Goal: Task Accomplishment & Management: Use online tool/utility

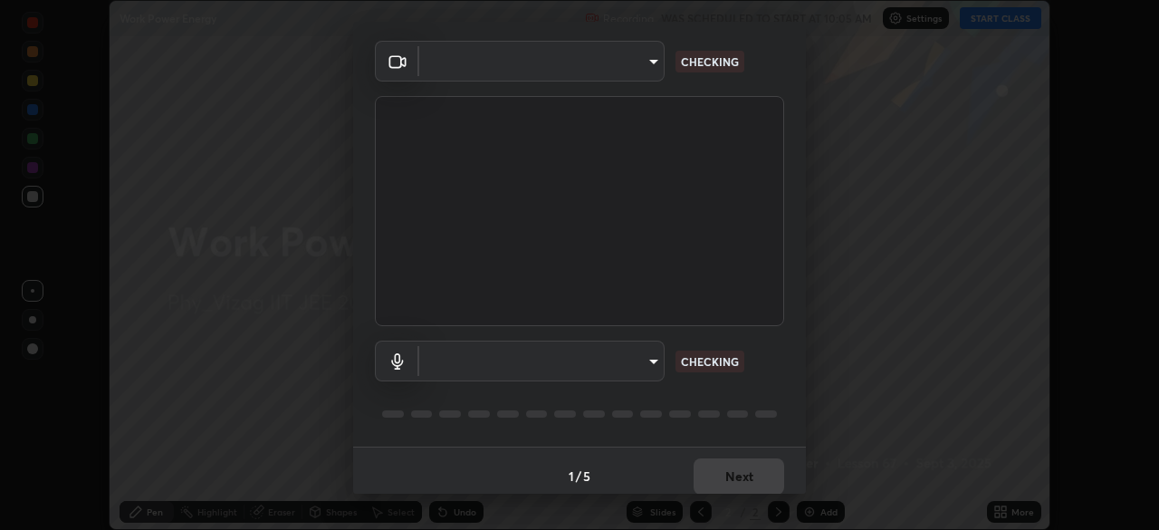
scroll to position [64, 0]
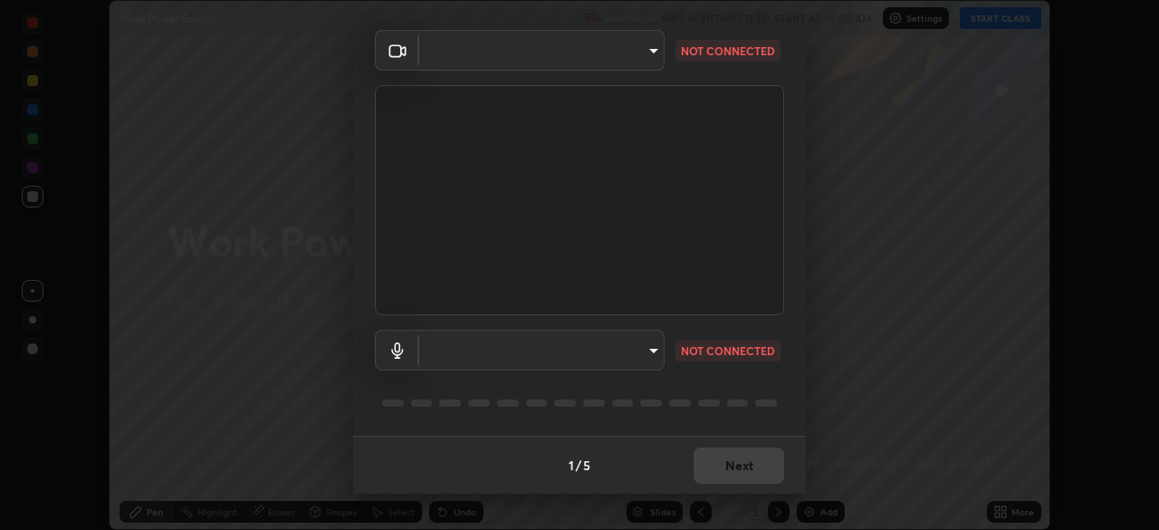
type input "4845557dca10993e581013970589eac48f795e0d899d370849d875fb2bc8e73d"
type input "default"
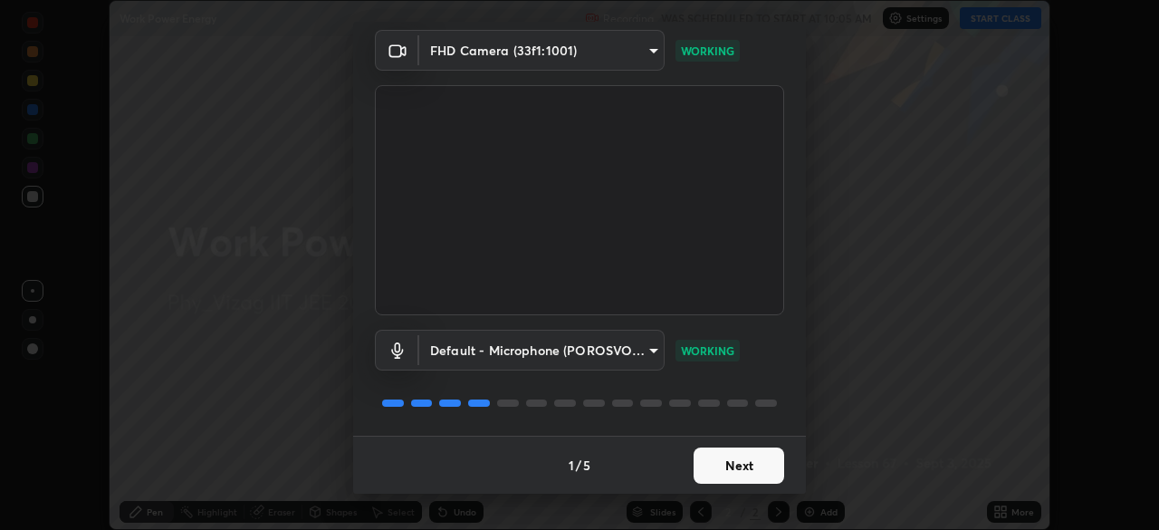
click at [730, 465] on button "Next" at bounding box center [738, 465] width 91 height 36
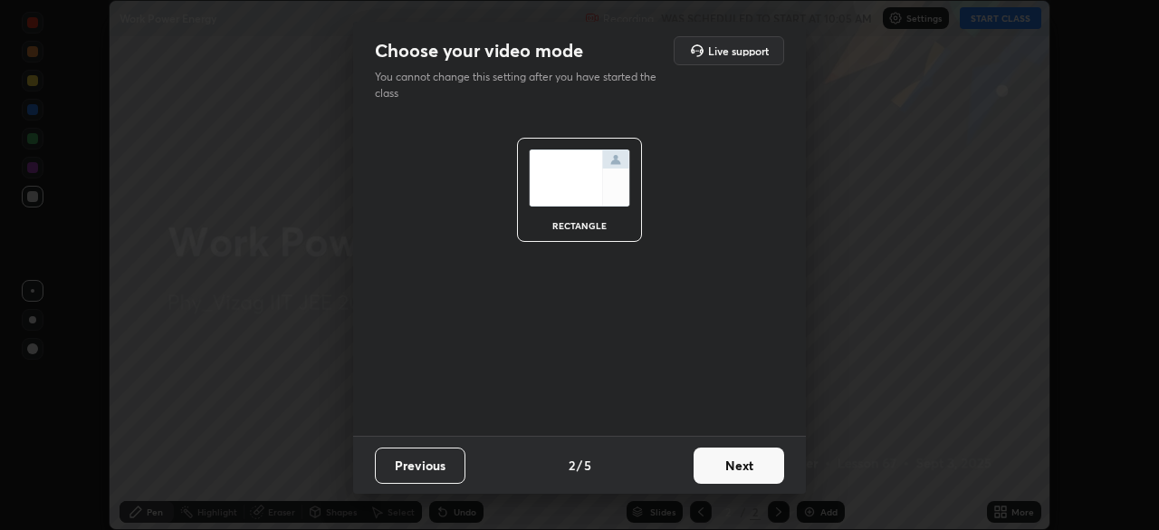
click at [731, 468] on button "Next" at bounding box center [738, 465] width 91 height 36
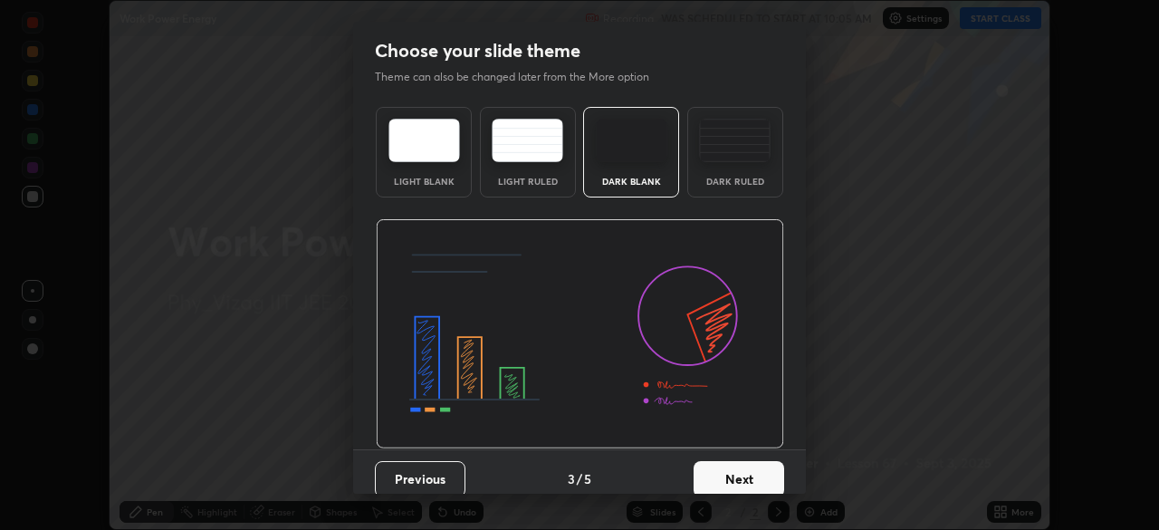
click at [751, 177] on div "Dark Ruled" at bounding box center [735, 181] width 72 height 9
click at [734, 479] on button "Next" at bounding box center [738, 479] width 91 height 36
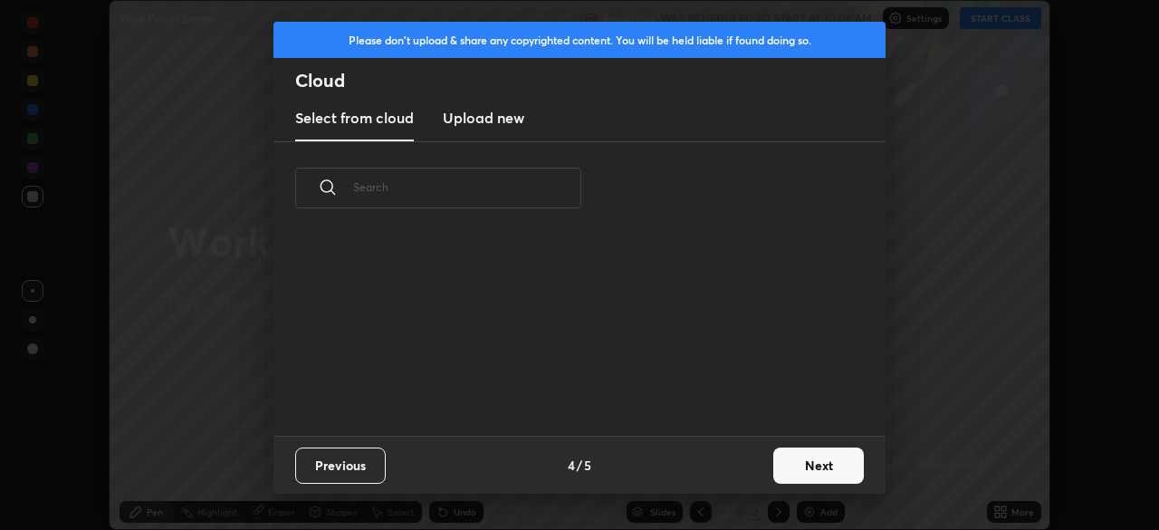
click at [802, 456] on button "Next" at bounding box center [818, 465] width 91 height 36
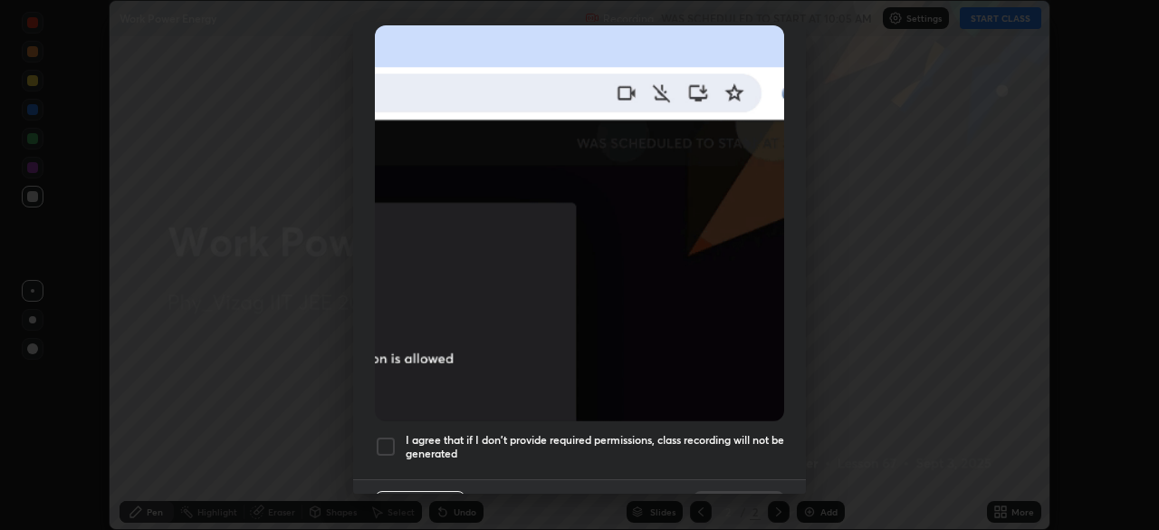
scroll to position [403, 0]
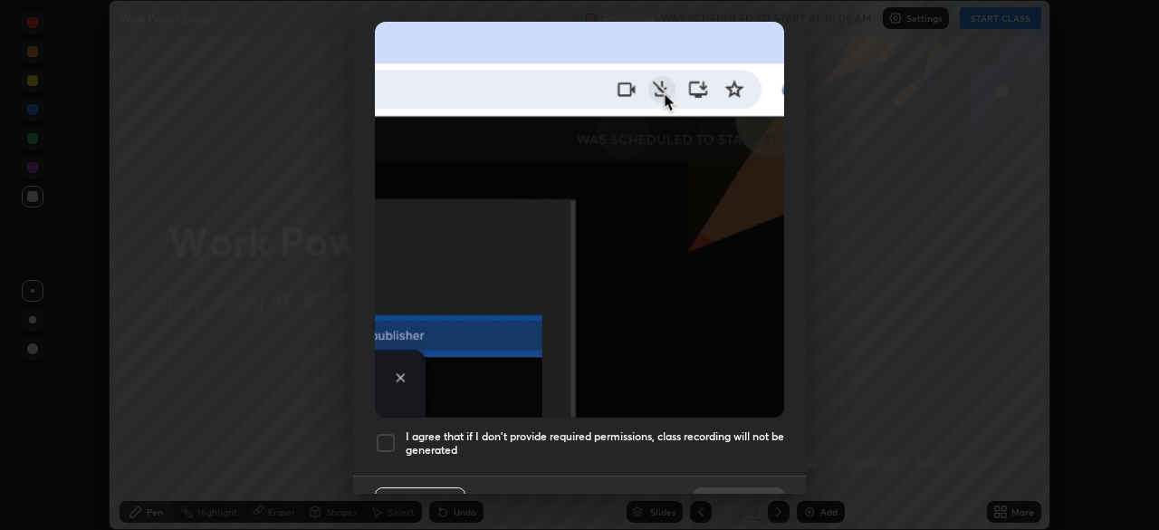
click at [389, 432] on div at bounding box center [386, 443] width 22 height 22
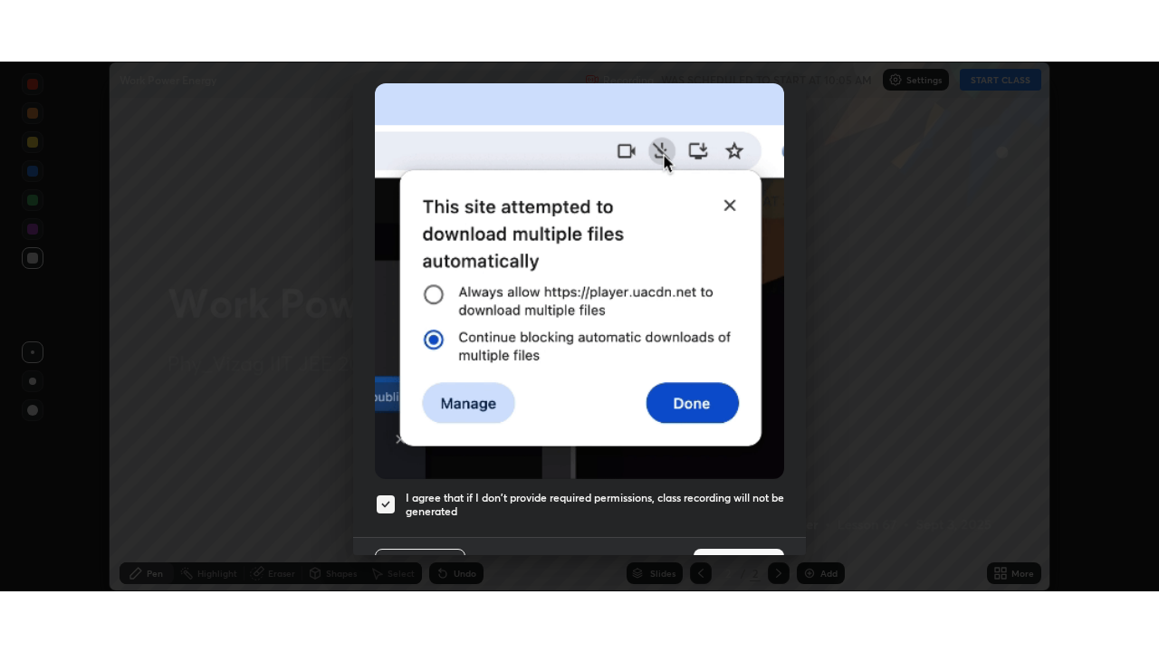
scroll to position [434, 0]
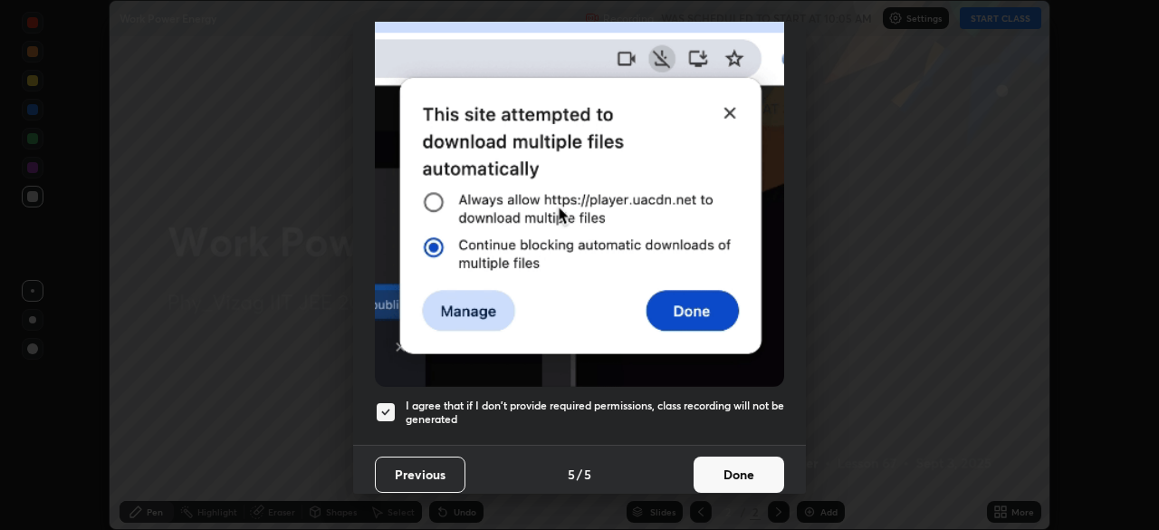
click at [738, 463] on button "Done" at bounding box center [738, 474] width 91 height 36
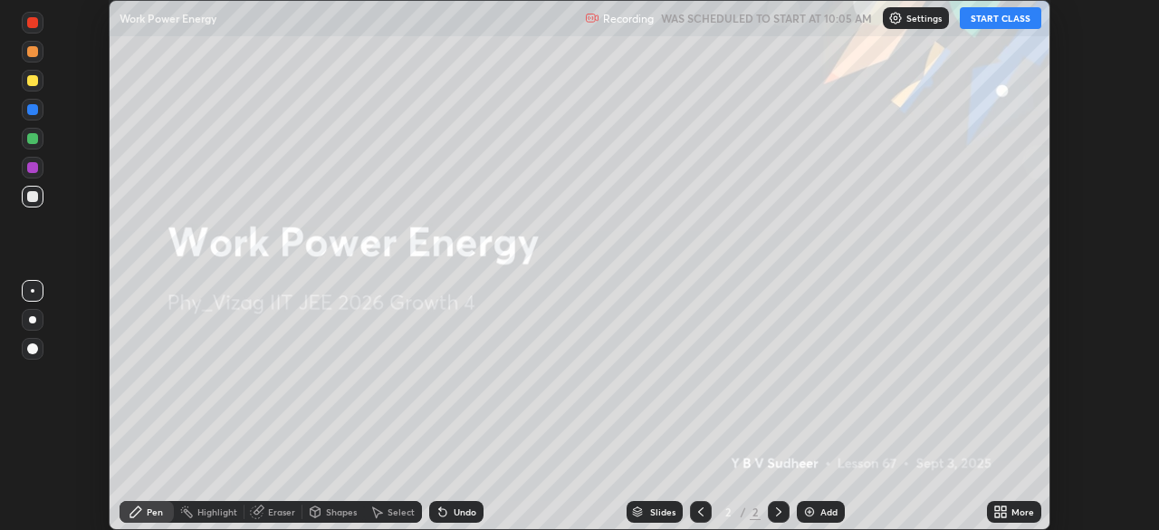
click at [814, 502] on div "Add" at bounding box center [821, 512] width 48 height 22
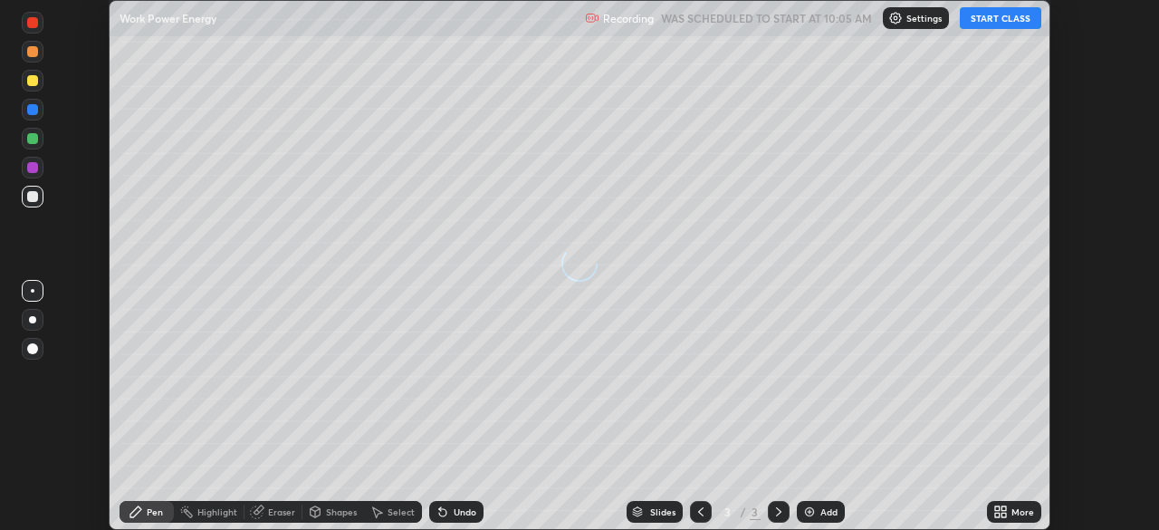
click at [1002, 508] on icon at bounding box center [1003, 508] width 5 height 5
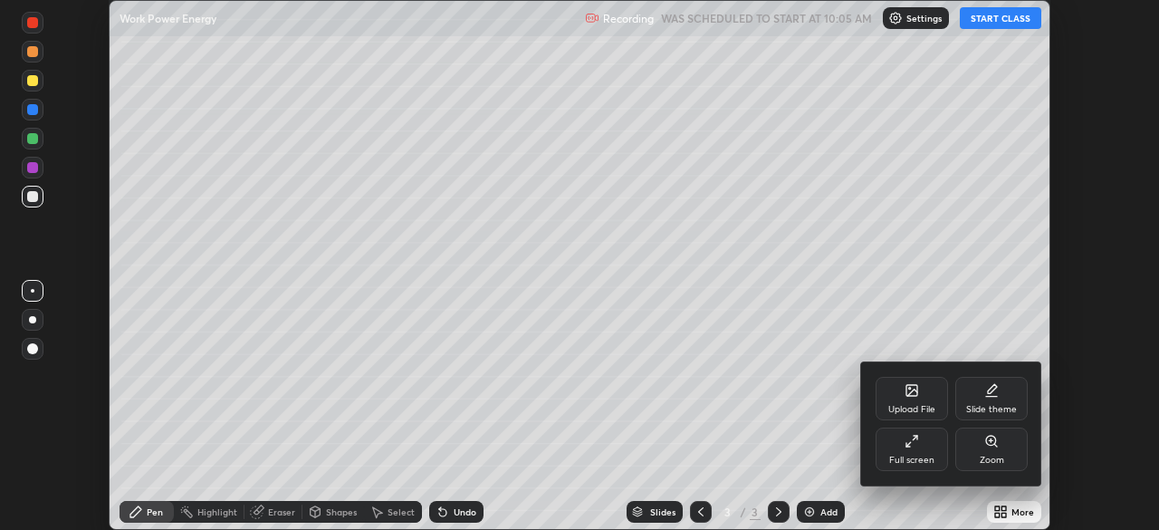
click at [923, 447] on div "Full screen" at bounding box center [911, 448] width 72 height 43
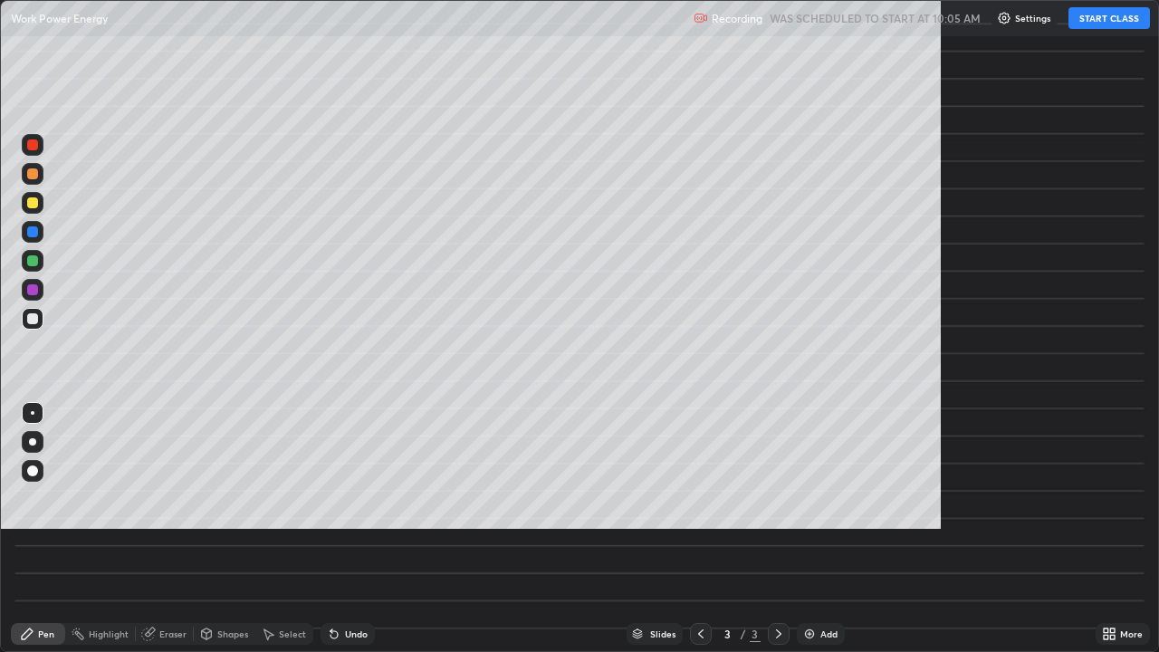
scroll to position [652, 1159]
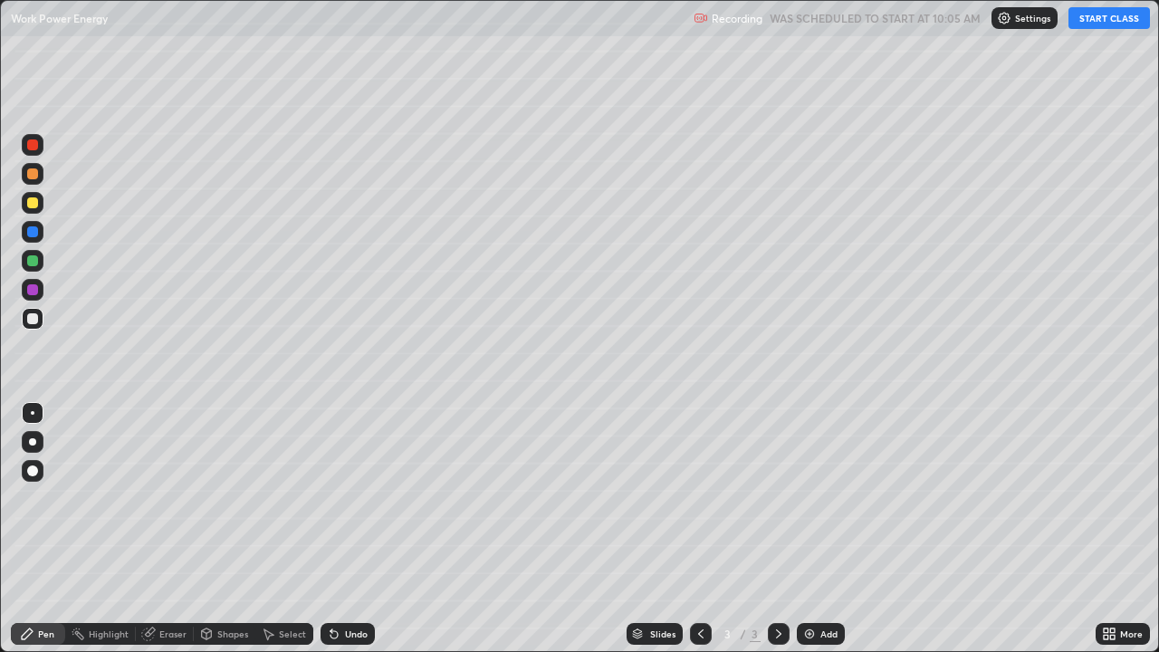
click at [1099, 24] on button "START CLASS" at bounding box center [1108, 18] width 81 height 22
click at [33, 442] on div at bounding box center [32, 441] width 7 height 7
click at [348, 529] on div "Undo" at bounding box center [356, 633] width 23 height 9
click at [350, 529] on div "Undo" at bounding box center [356, 633] width 23 height 9
click at [226, 529] on div "Shapes" at bounding box center [232, 633] width 31 height 9
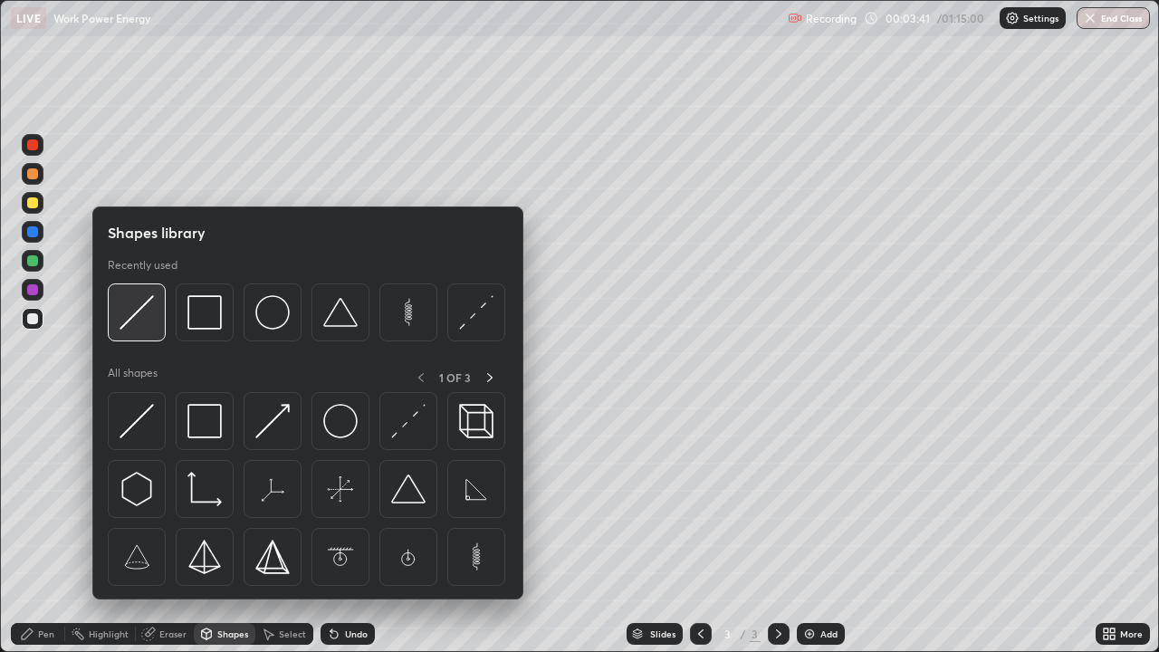
click at [152, 312] on img at bounding box center [136, 312] width 34 height 34
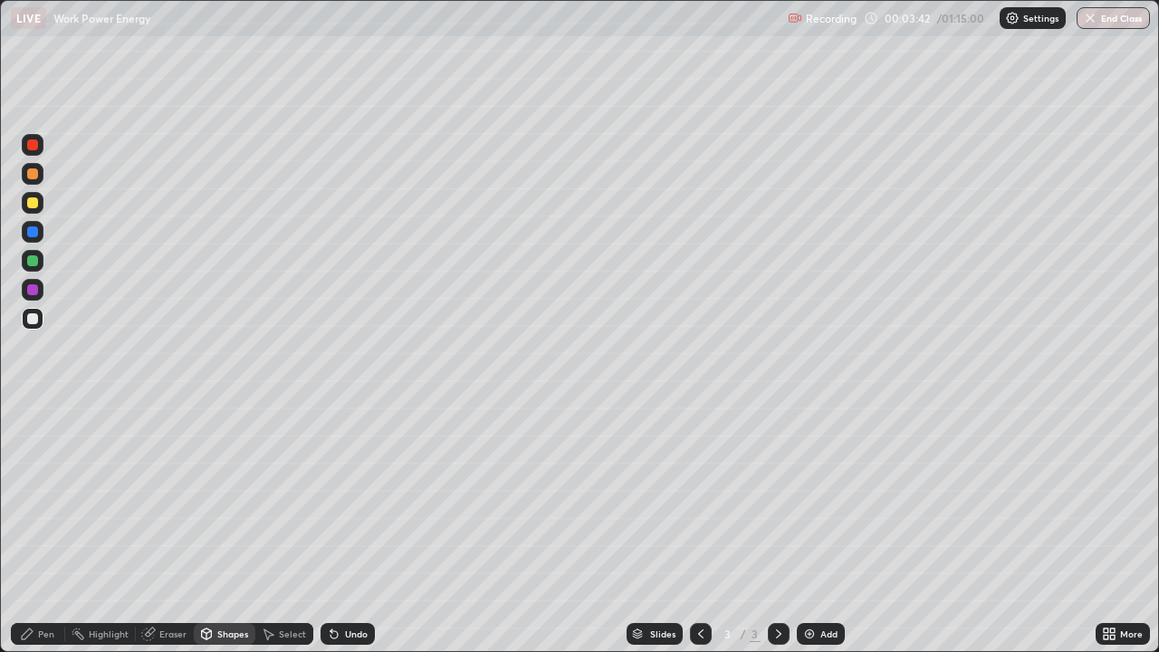
click at [37, 205] on div at bounding box center [32, 202] width 11 height 11
click at [217, 529] on div "Shapes" at bounding box center [232, 633] width 31 height 9
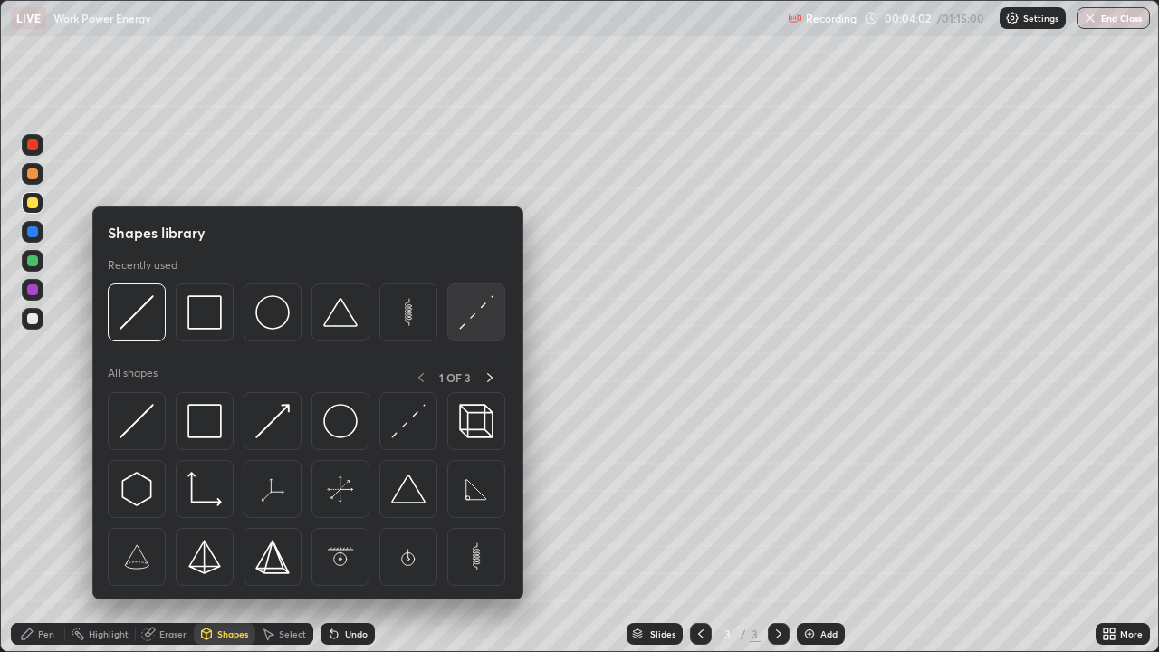
click at [467, 319] on img at bounding box center [476, 312] width 34 height 34
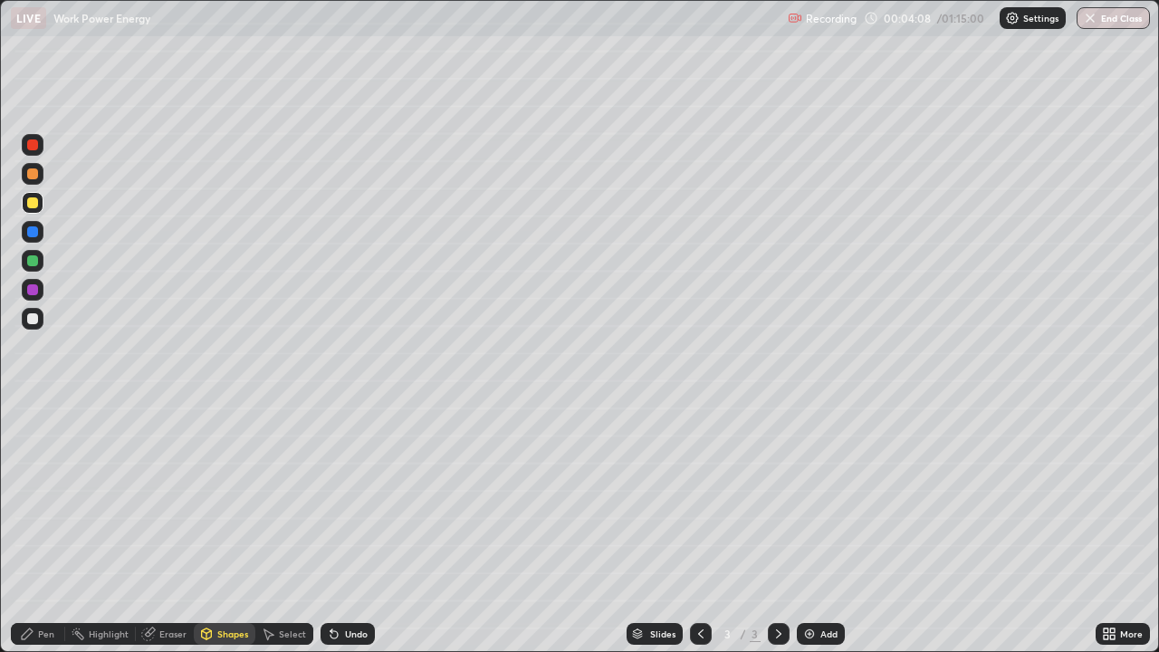
click at [40, 529] on div "Pen" at bounding box center [46, 633] width 16 height 9
click at [41, 264] on div at bounding box center [33, 261] width 22 height 22
click at [35, 323] on div at bounding box center [32, 318] width 11 height 11
click at [33, 291] on div at bounding box center [32, 289] width 11 height 11
click at [33, 204] on div at bounding box center [32, 202] width 11 height 11
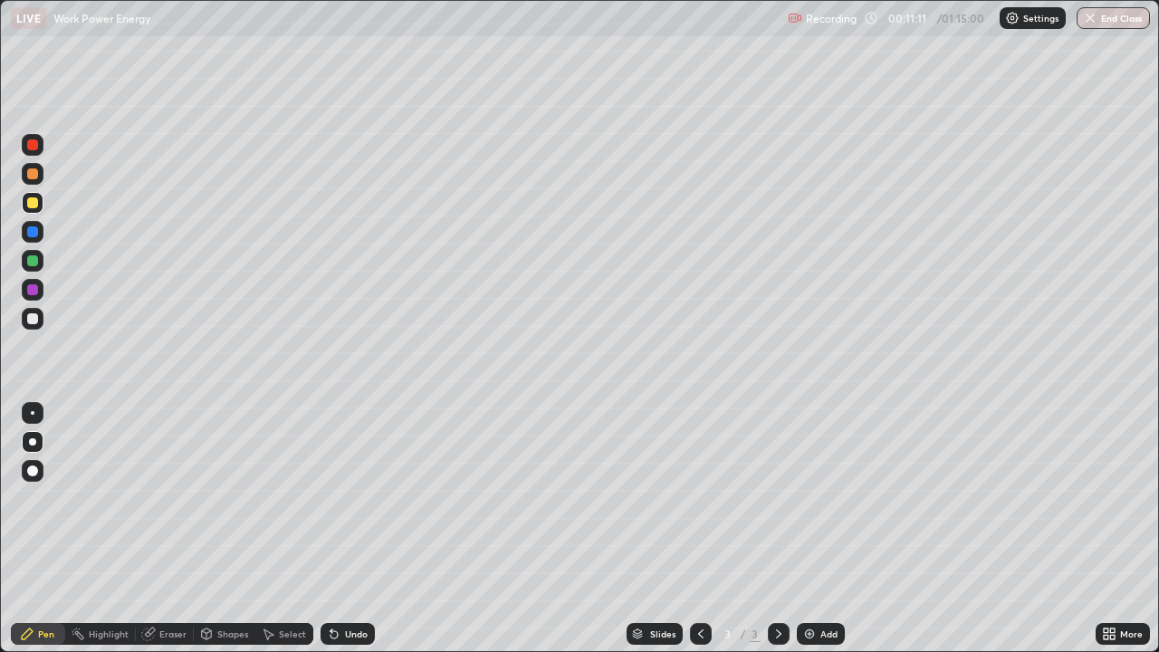
click at [816, 529] on div "Add" at bounding box center [821, 634] width 48 height 22
click at [238, 529] on div "Shapes" at bounding box center [225, 634] width 62 height 22
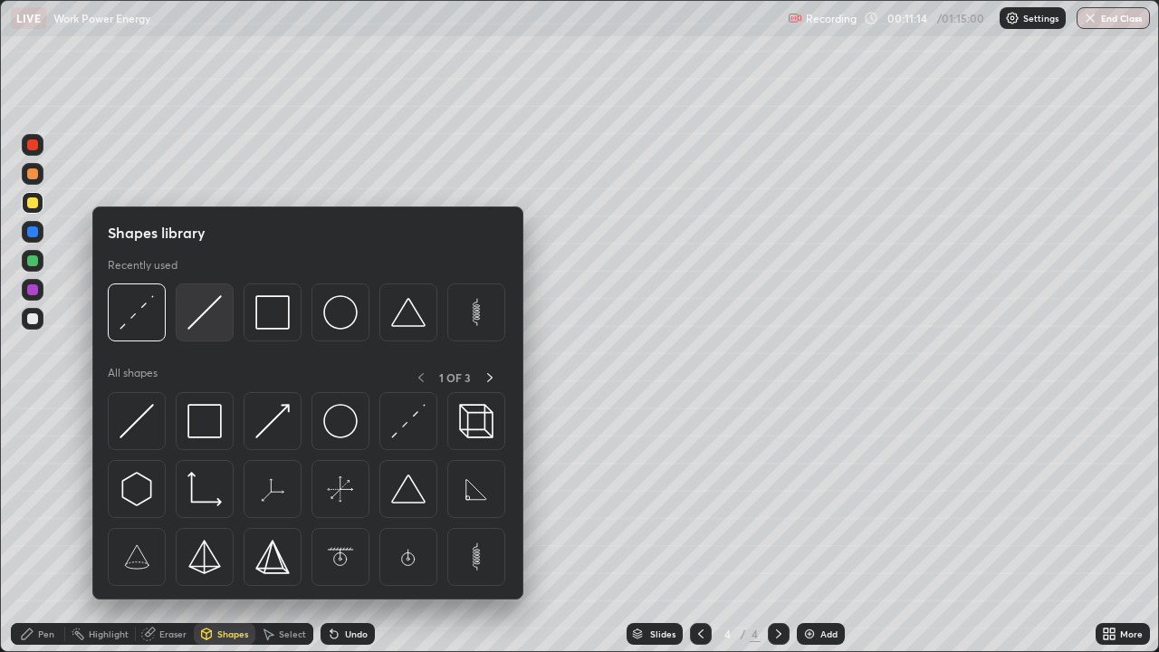
click at [201, 324] on img at bounding box center [204, 312] width 34 height 34
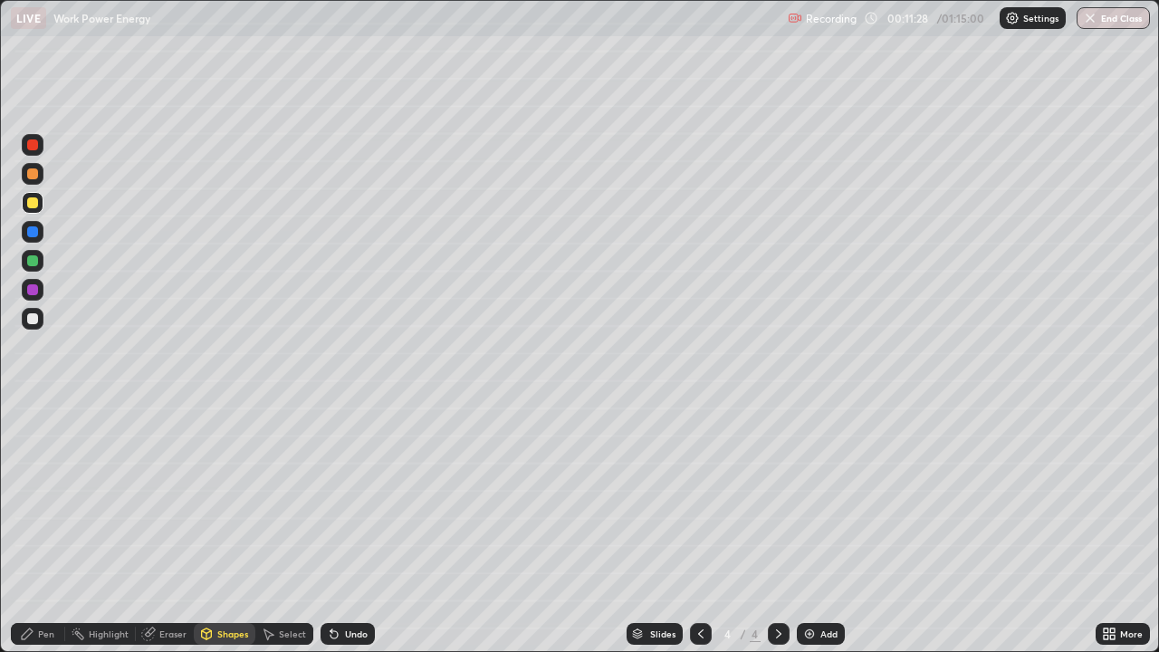
click at [33, 314] on div at bounding box center [32, 318] width 11 height 11
click at [38, 529] on div "Pen" at bounding box center [46, 633] width 16 height 9
click at [223, 529] on div "Shapes" at bounding box center [225, 634] width 62 height 22
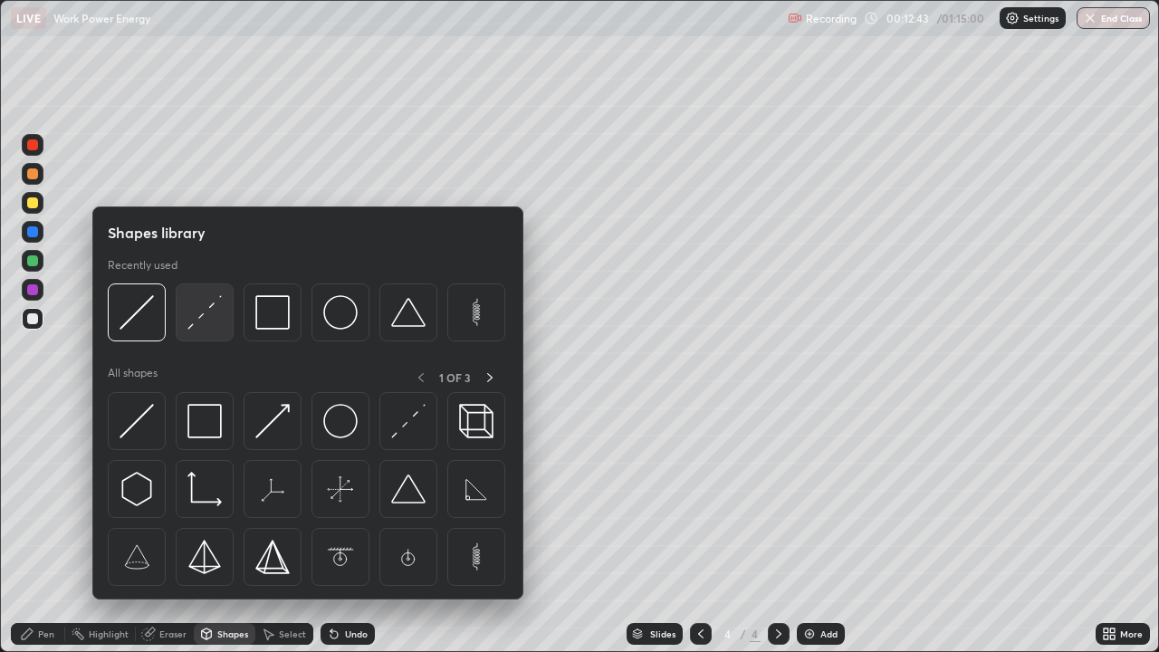
click at [209, 316] on img at bounding box center [204, 312] width 34 height 34
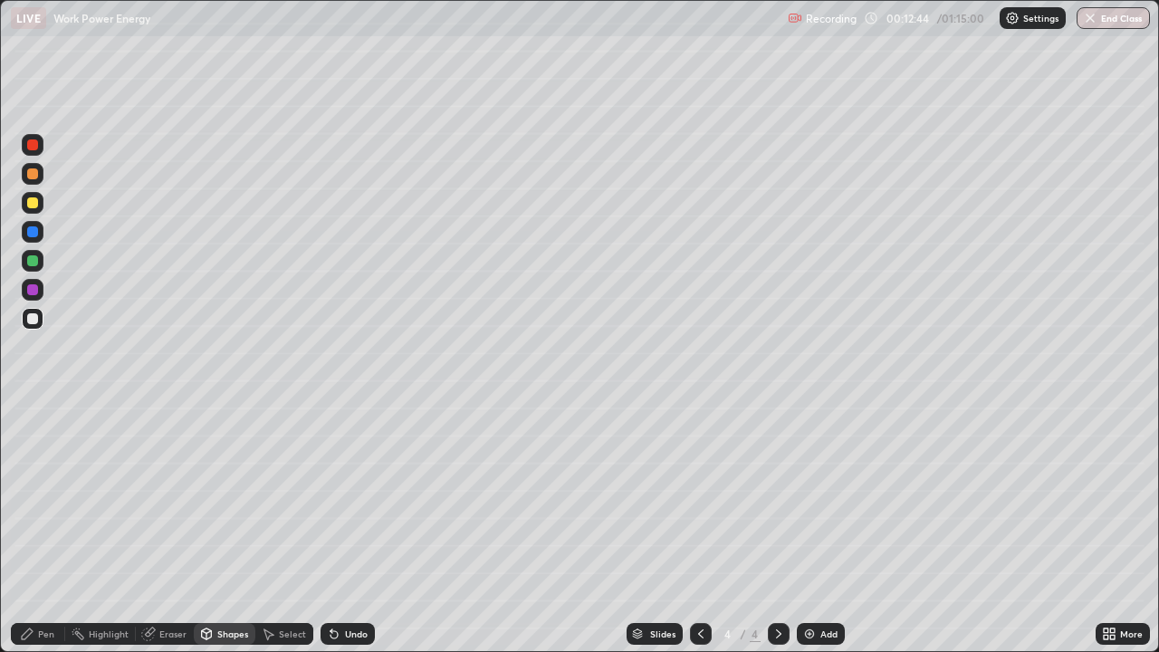
click at [33, 205] on div at bounding box center [32, 202] width 11 height 11
click at [33, 232] on div at bounding box center [32, 231] width 11 height 11
click at [46, 529] on div "Pen" at bounding box center [38, 634] width 54 height 22
click at [35, 320] on div at bounding box center [32, 318] width 11 height 11
click at [171, 529] on div "Eraser" at bounding box center [172, 633] width 27 height 9
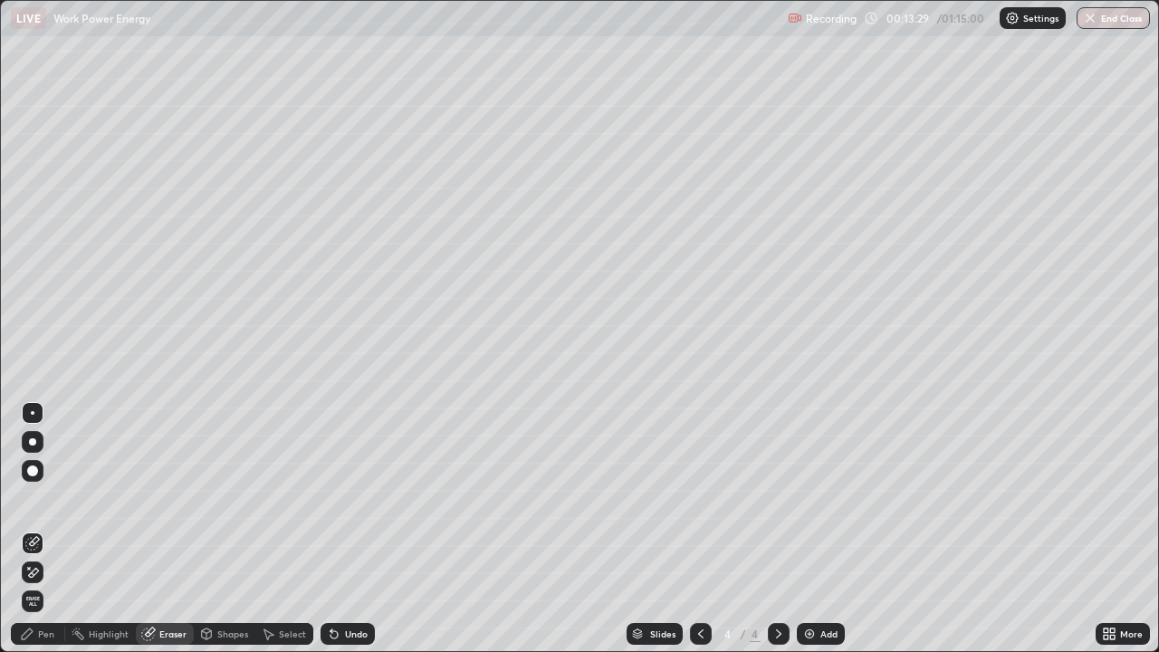
click at [43, 529] on div "Pen" at bounding box center [46, 633] width 16 height 9
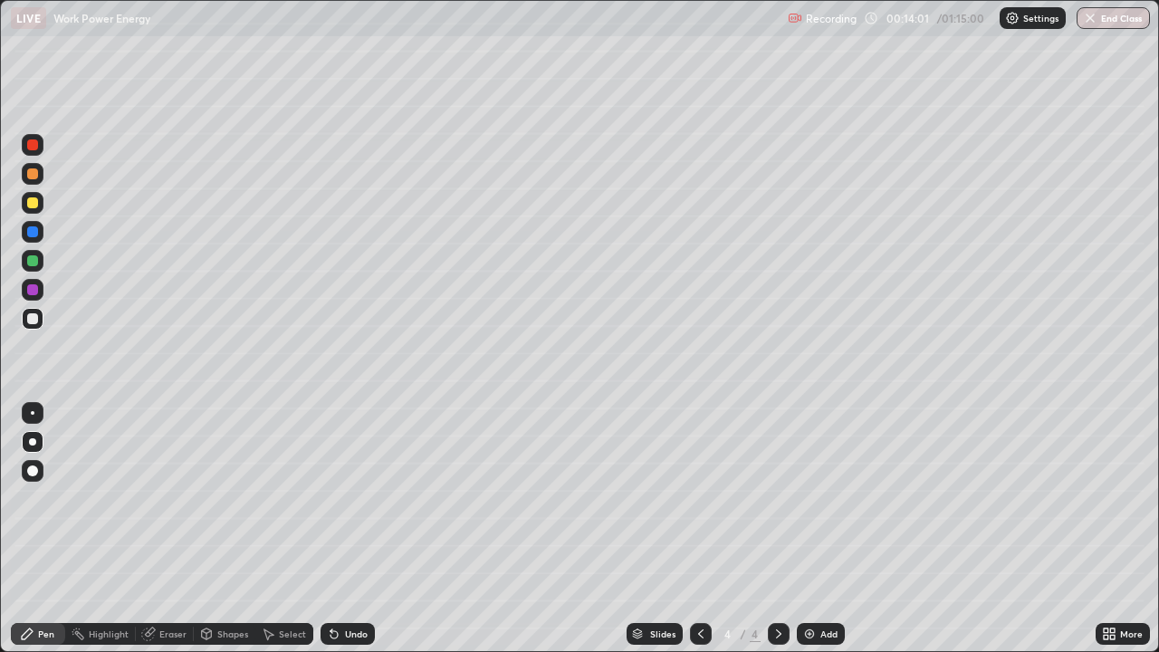
click at [41, 143] on div at bounding box center [33, 145] width 22 height 22
click at [353, 529] on div "Undo" at bounding box center [356, 633] width 23 height 9
click at [39, 318] on div at bounding box center [33, 319] width 22 height 22
click at [806, 529] on img at bounding box center [809, 633] width 14 height 14
click at [227, 529] on div "Shapes" at bounding box center [232, 633] width 31 height 9
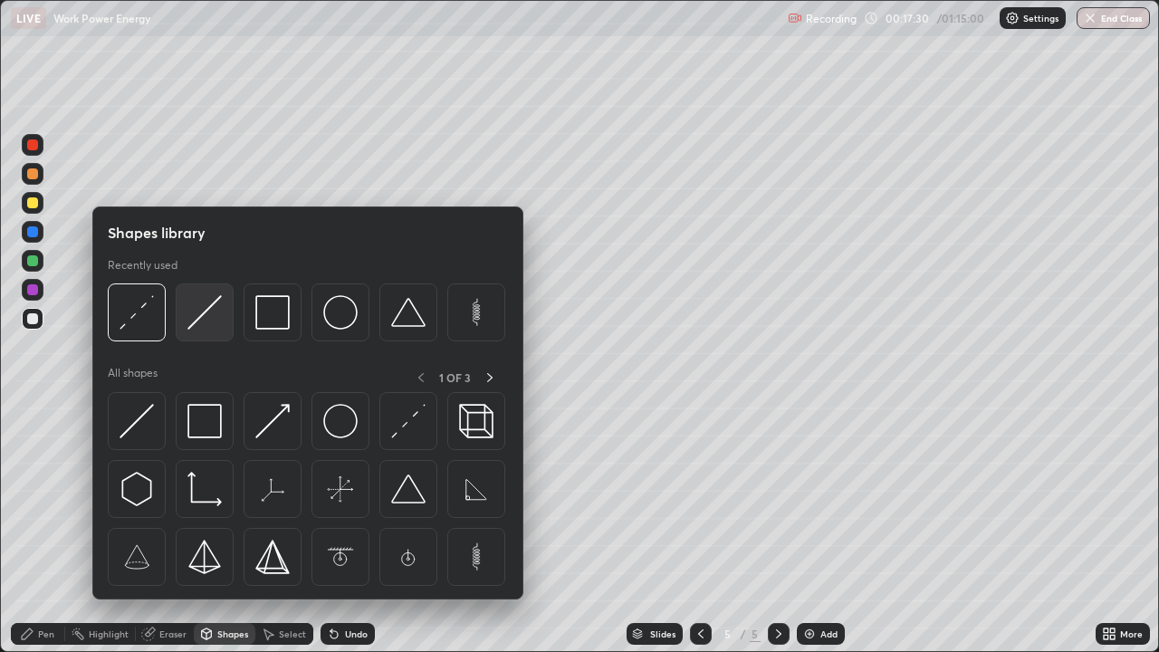
click at [207, 320] on img at bounding box center [204, 312] width 34 height 34
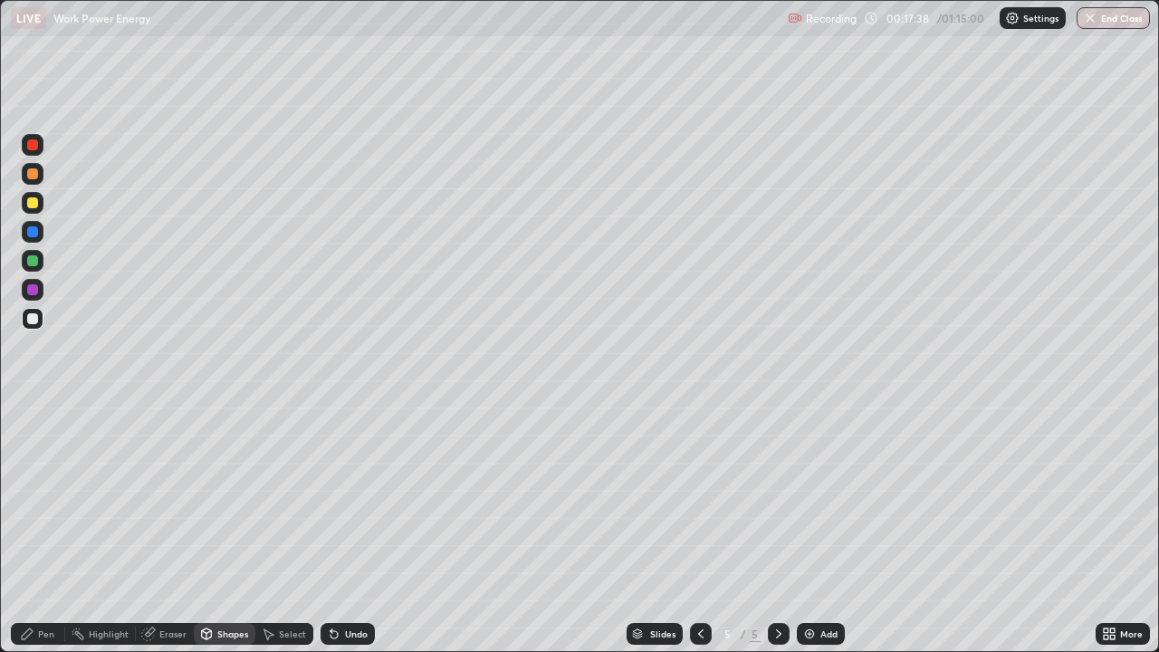
click at [36, 265] on div at bounding box center [32, 260] width 11 height 11
click at [227, 529] on div "Shapes" at bounding box center [232, 633] width 31 height 9
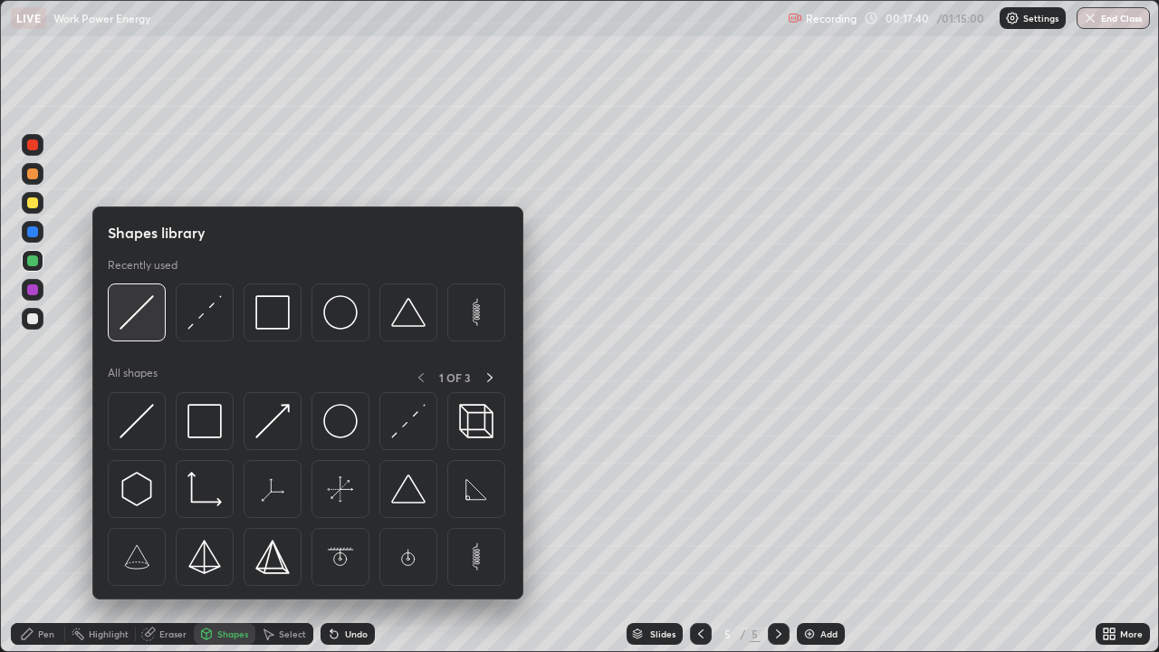
click at [152, 324] on img at bounding box center [136, 312] width 34 height 34
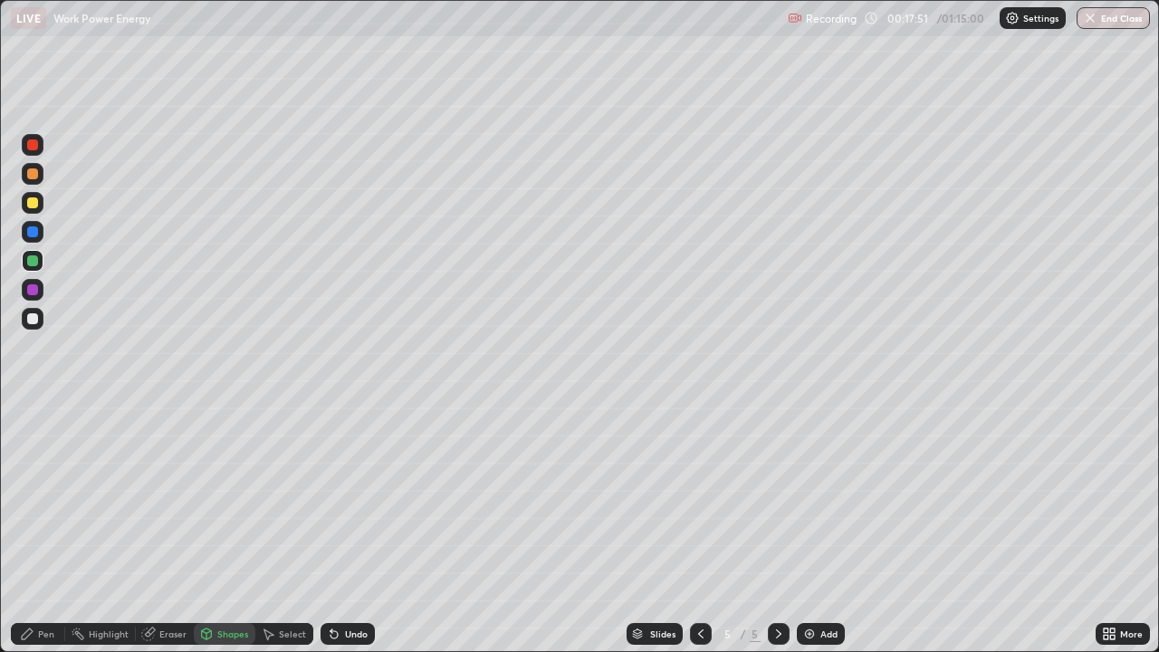
click at [222, 529] on div "Shapes" at bounding box center [232, 633] width 31 height 9
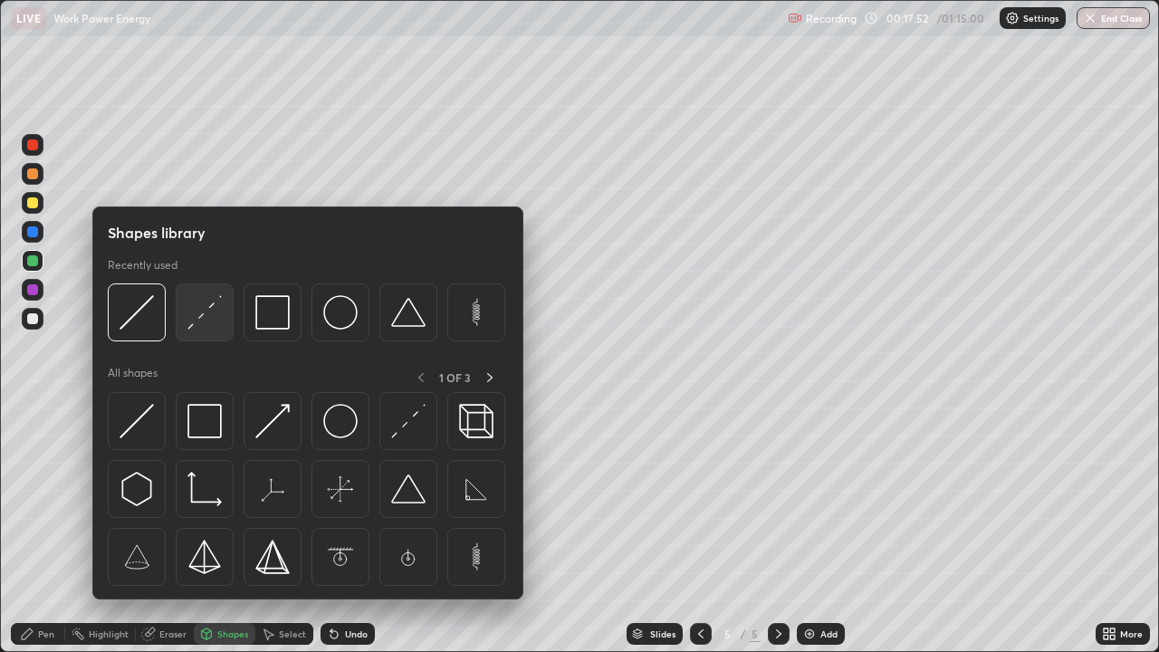
click at [215, 320] on img at bounding box center [204, 312] width 34 height 34
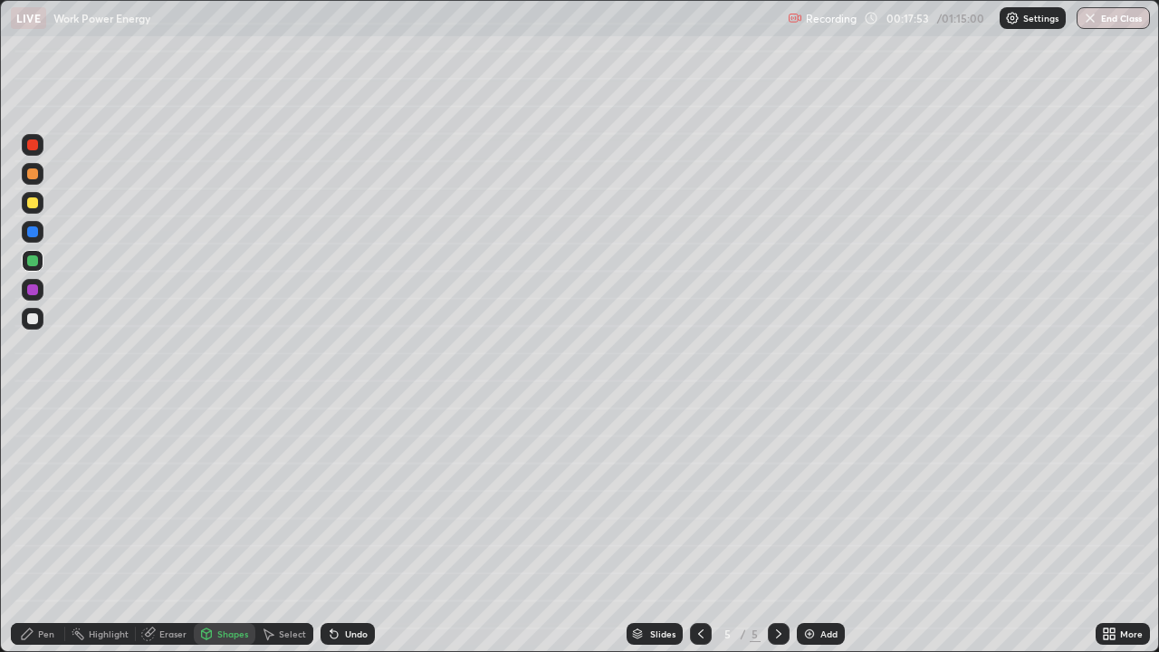
click at [40, 291] on div at bounding box center [33, 290] width 22 height 22
click at [43, 529] on div "Pen" at bounding box center [46, 633] width 16 height 9
click at [34, 204] on div at bounding box center [32, 202] width 11 height 11
click at [166, 529] on div "Eraser" at bounding box center [172, 633] width 27 height 9
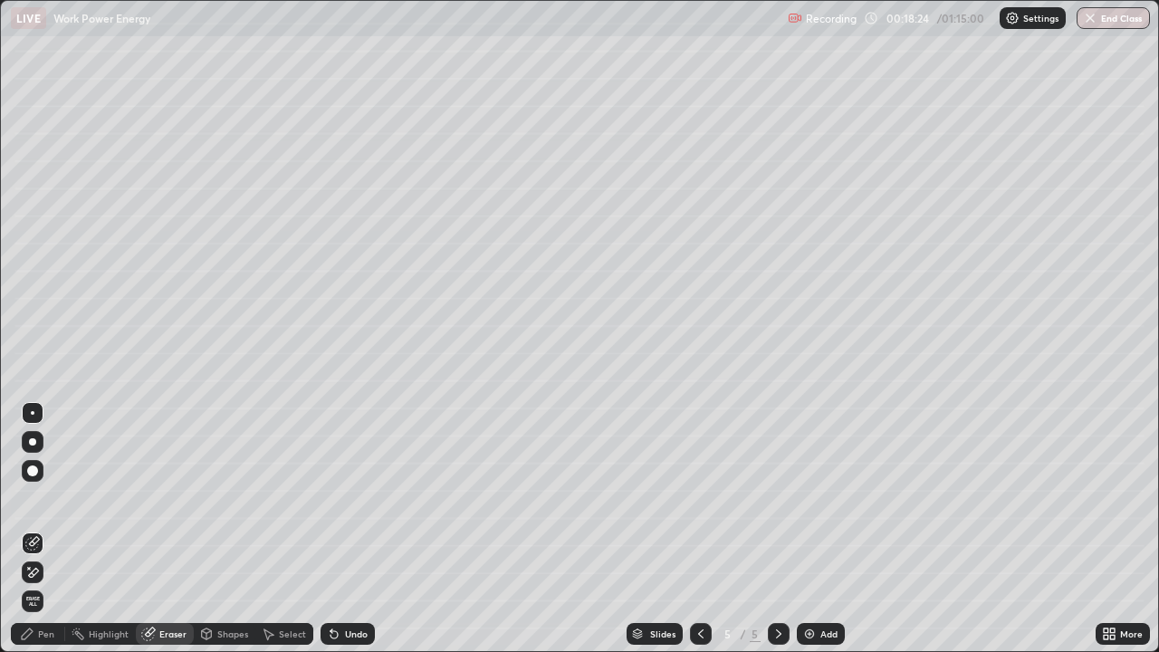
click at [47, 529] on div "Pen" at bounding box center [38, 634] width 54 height 22
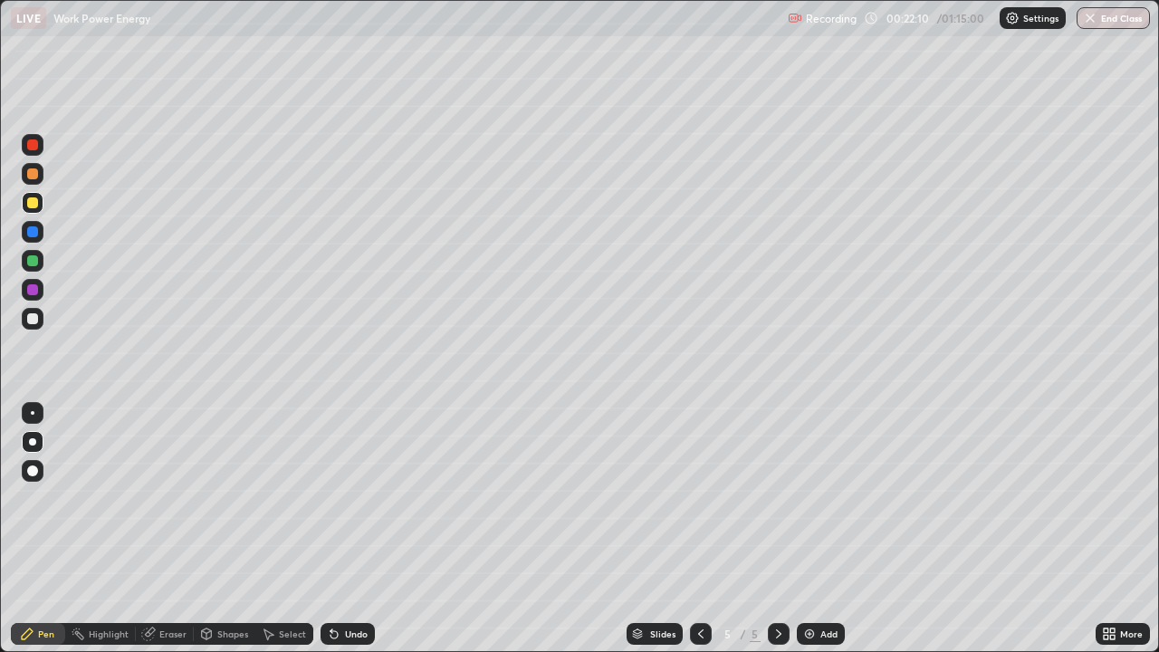
click at [816, 529] on div "Add" at bounding box center [821, 634] width 48 height 22
click at [169, 529] on div "Eraser" at bounding box center [172, 633] width 27 height 9
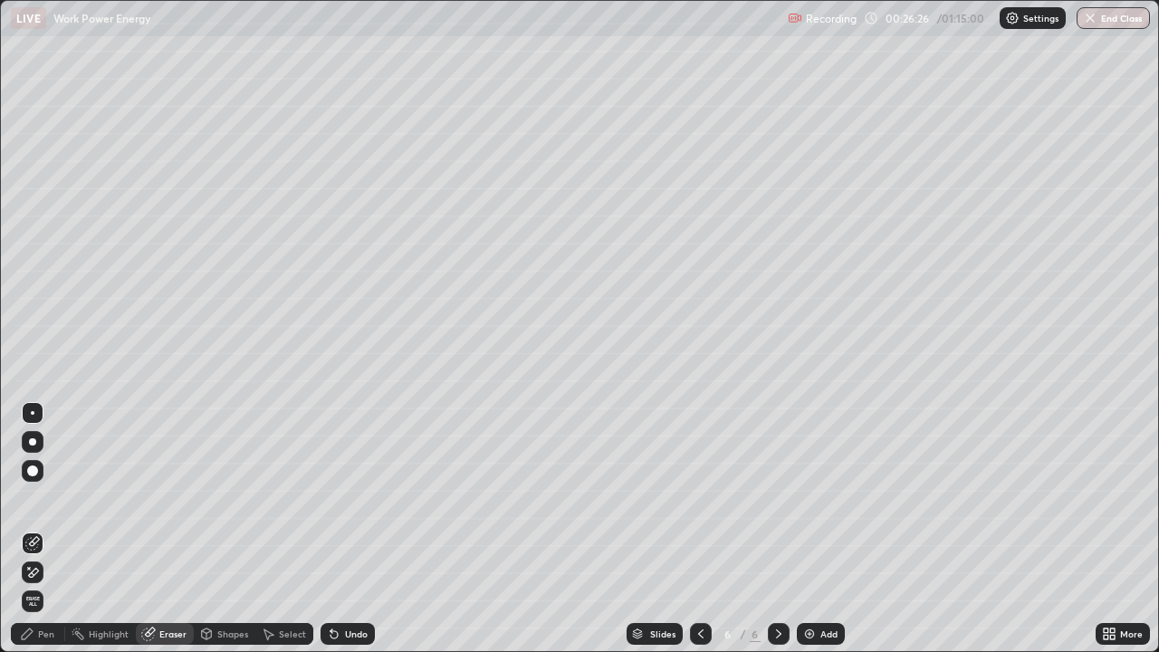
click at [36, 529] on icon at bounding box center [34, 572] width 10 height 9
click at [46, 529] on div "Pen" at bounding box center [46, 633] width 16 height 9
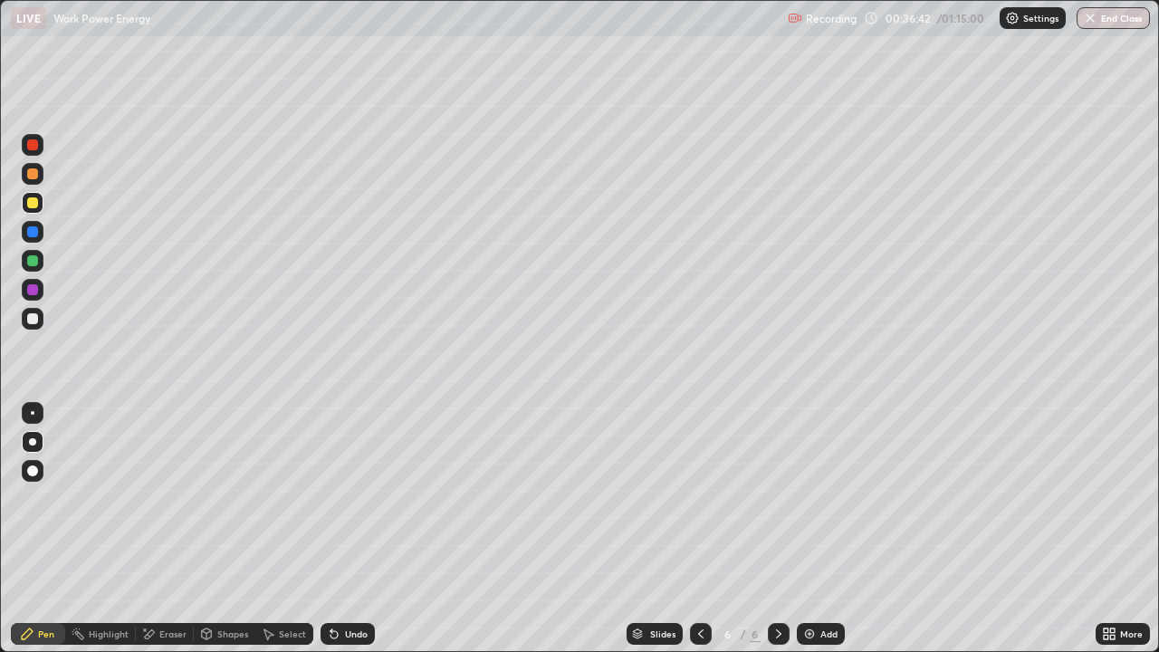
click at [816, 529] on div "Add" at bounding box center [821, 634] width 48 height 22
click at [699, 529] on icon at bounding box center [700, 633] width 5 height 9
click at [776, 529] on icon at bounding box center [778, 633] width 14 height 14
click at [353, 529] on div "Undo" at bounding box center [356, 633] width 23 height 9
click at [356, 529] on div "Undo" at bounding box center [356, 633] width 23 height 9
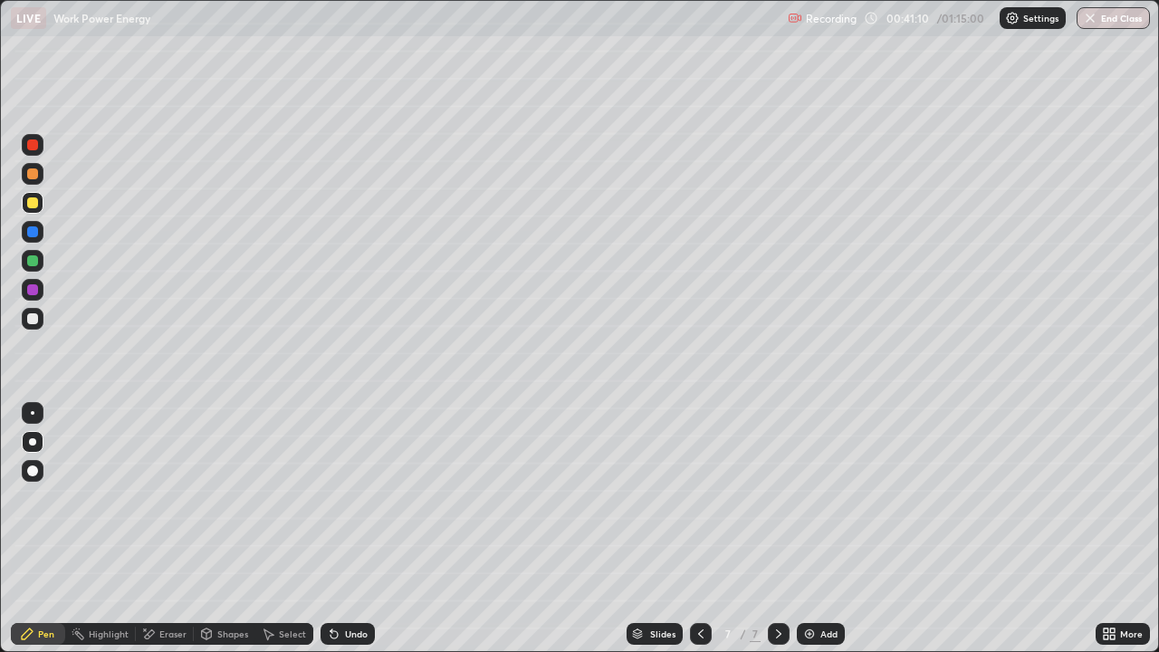
click at [164, 529] on div "Eraser" at bounding box center [172, 633] width 27 height 9
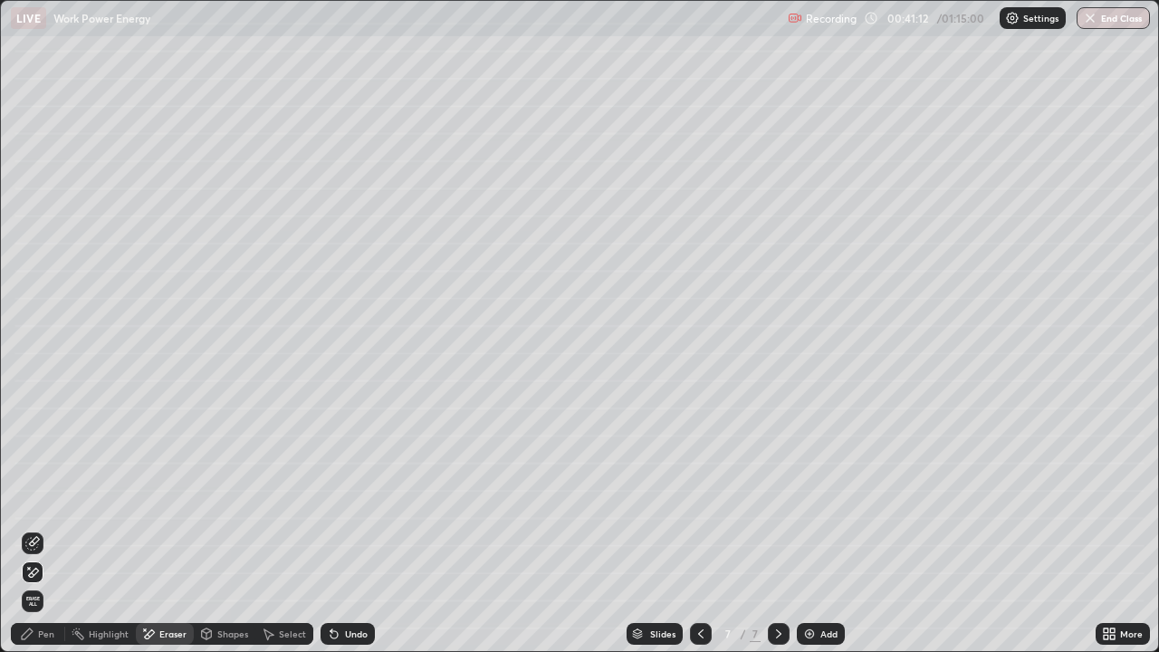
click at [42, 529] on div "Pen" at bounding box center [46, 633] width 16 height 9
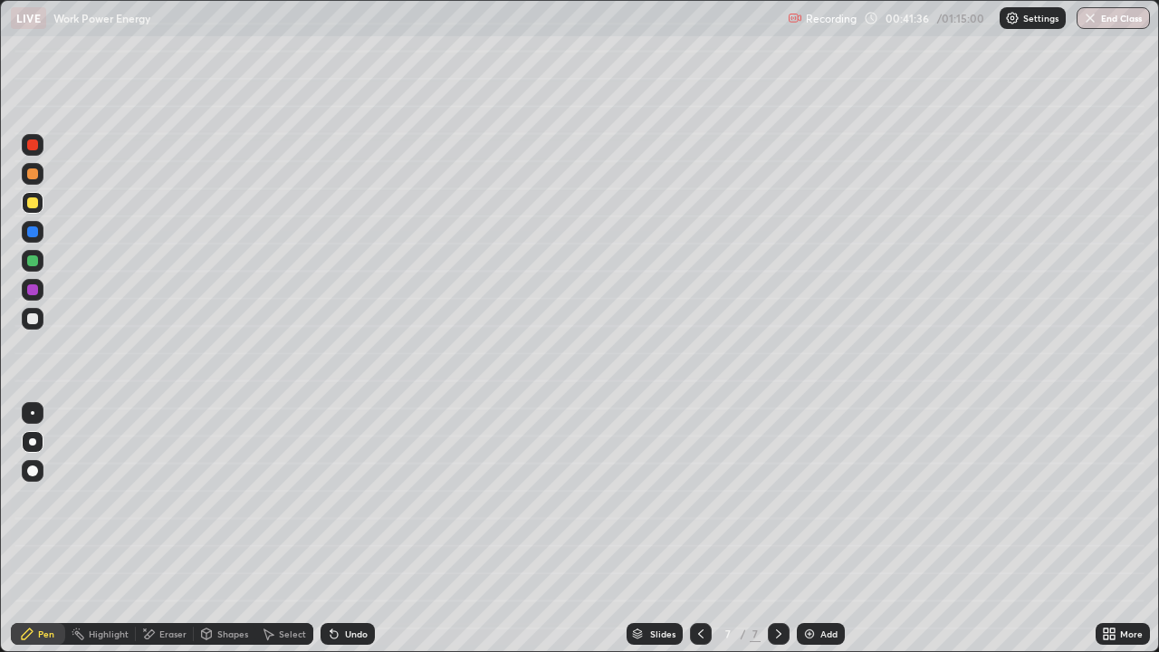
click at [348, 529] on div "Undo" at bounding box center [356, 633] width 23 height 9
click at [360, 529] on div "Undo" at bounding box center [356, 633] width 23 height 9
click at [359, 529] on div "Undo" at bounding box center [356, 633] width 23 height 9
click at [359, 529] on div "Undo" at bounding box center [347, 634] width 54 height 22
click at [225, 529] on div "Shapes" at bounding box center [232, 633] width 31 height 9
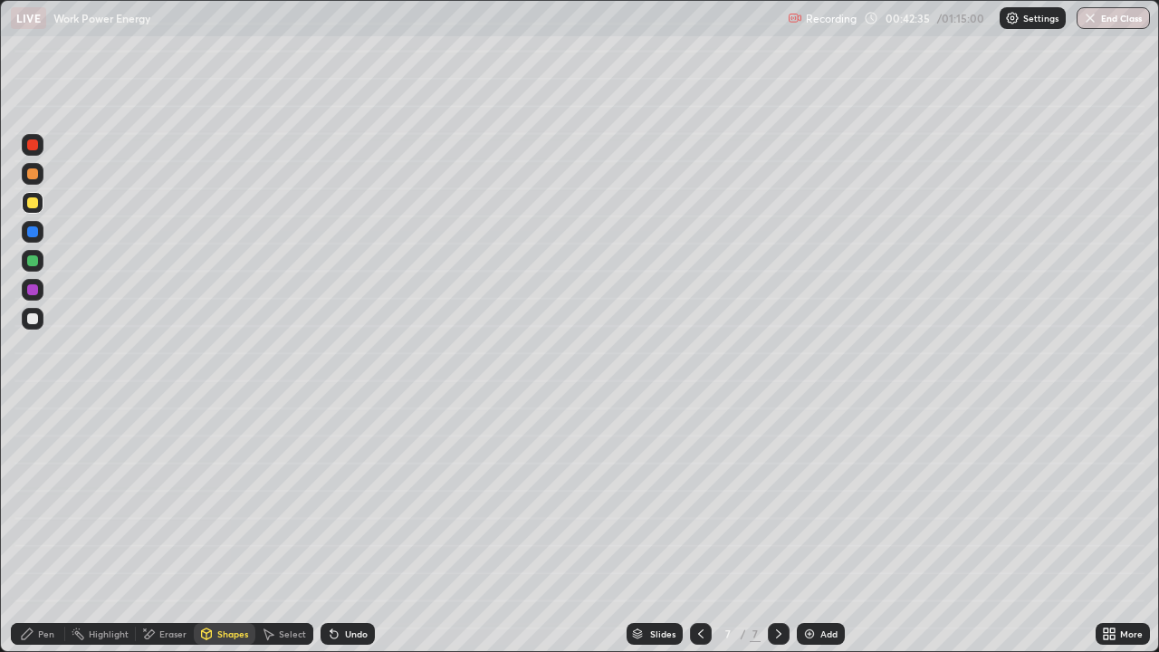
click at [46, 529] on div "Pen" at bounding box center [46, 633] width 16 height 9
click at [348, 529] on div "Undo" at bounding box center [356, 633] width 23 height 9
click at [806, 529] on img at bounding box center [809, 633] width 14 height 14
click at [205, 529] on icon at bounding box center [207, 632] width 10 height 3
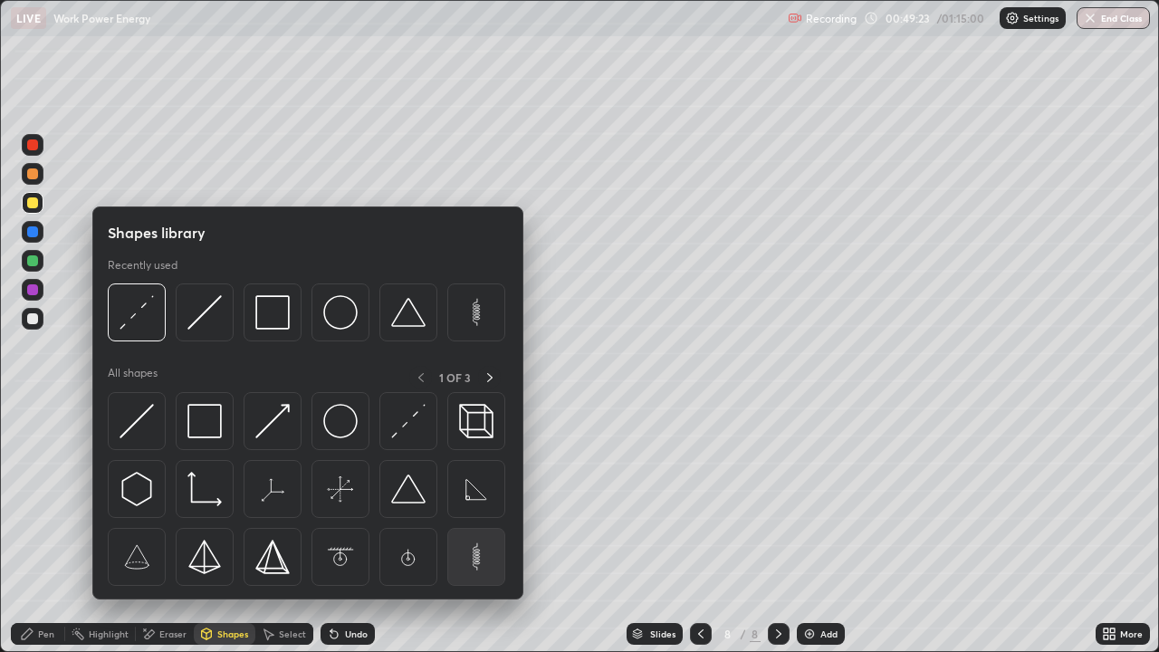
click at [481, 529] on img at bounding box center [476, 557] width 34 height 34
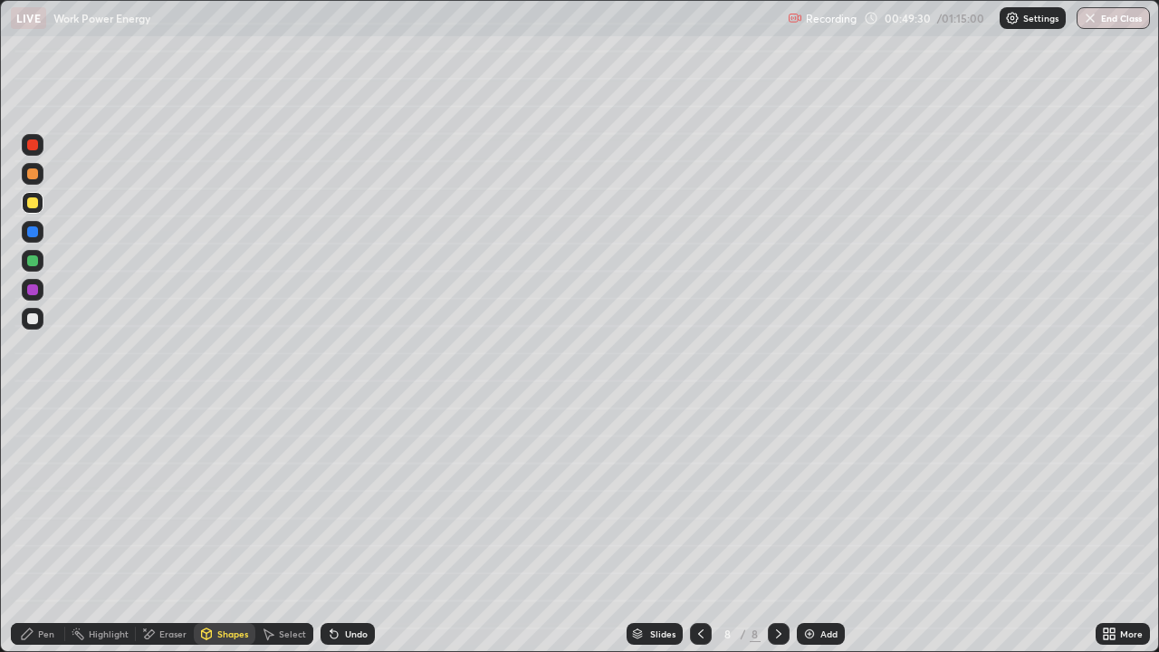
click at [222, 529] on div "Shapes" at bounding box center [232, 633] width 31 height 9
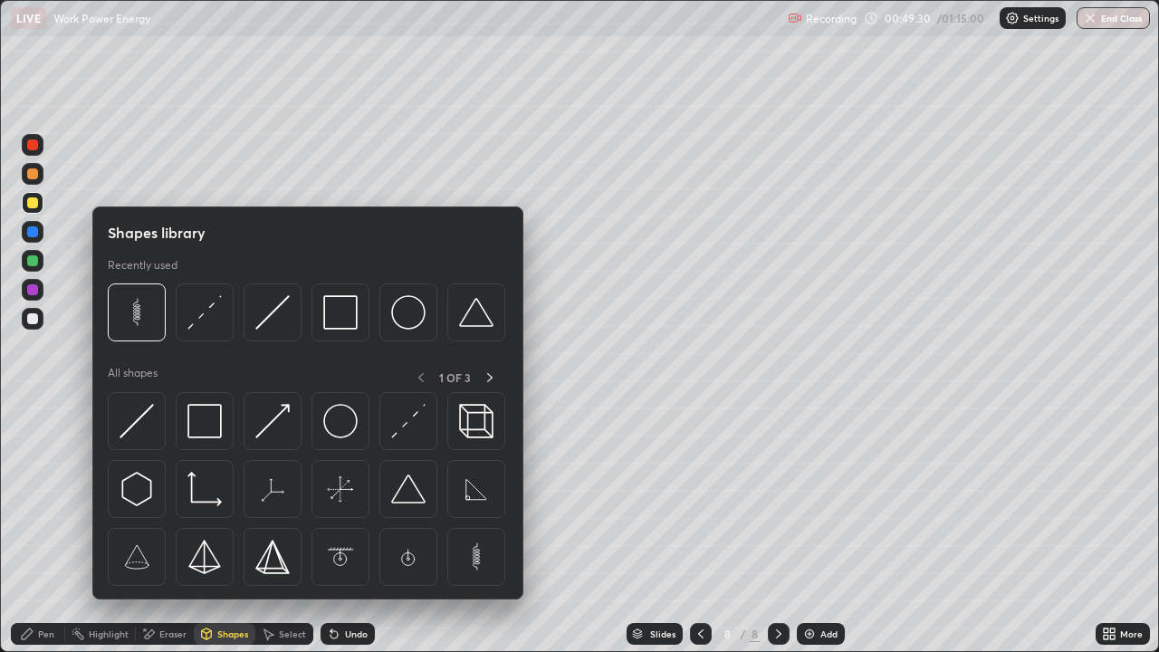
click at [285, 529] on div "Select" at bounding box center [292, 633] width 27 height 9
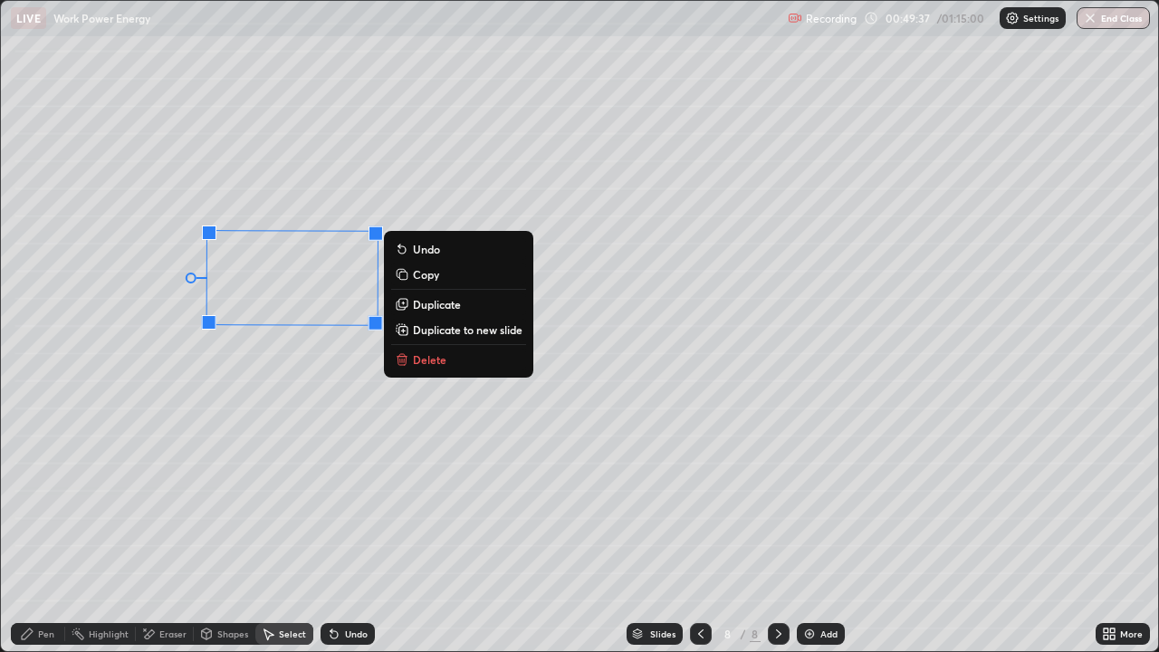
click at [46, 529] on div "Pen" at bounding box center [46, 633] width 16 height 9
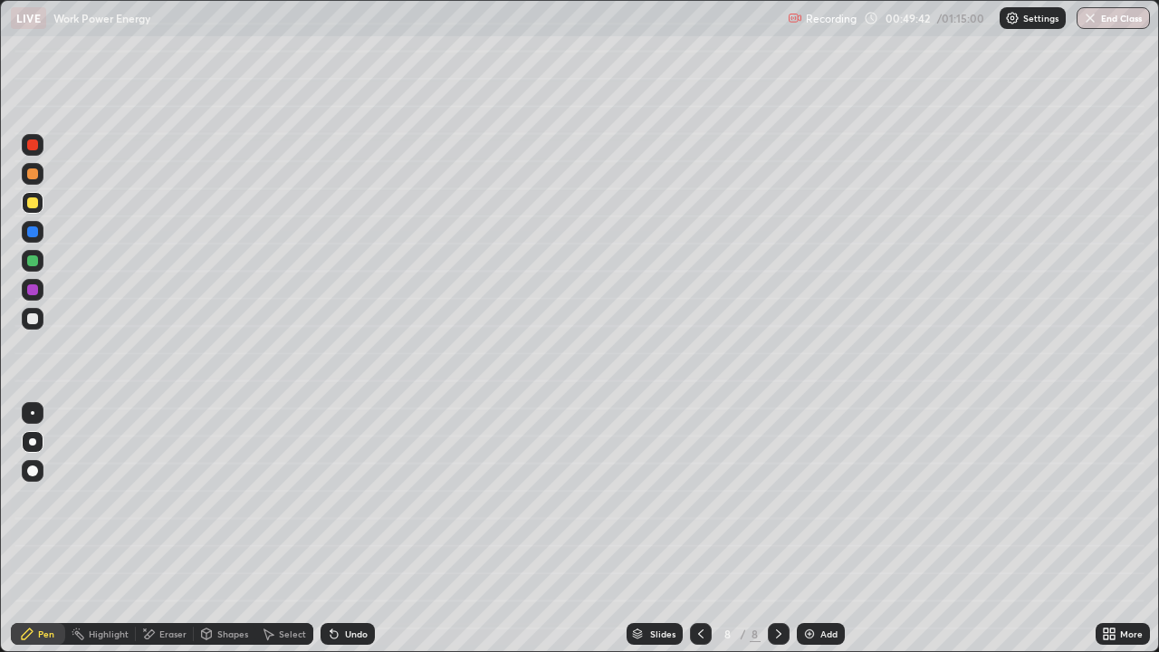
click at [223, 529] on div "Shapes" at bounding box center [225, 634] width 62 height 22
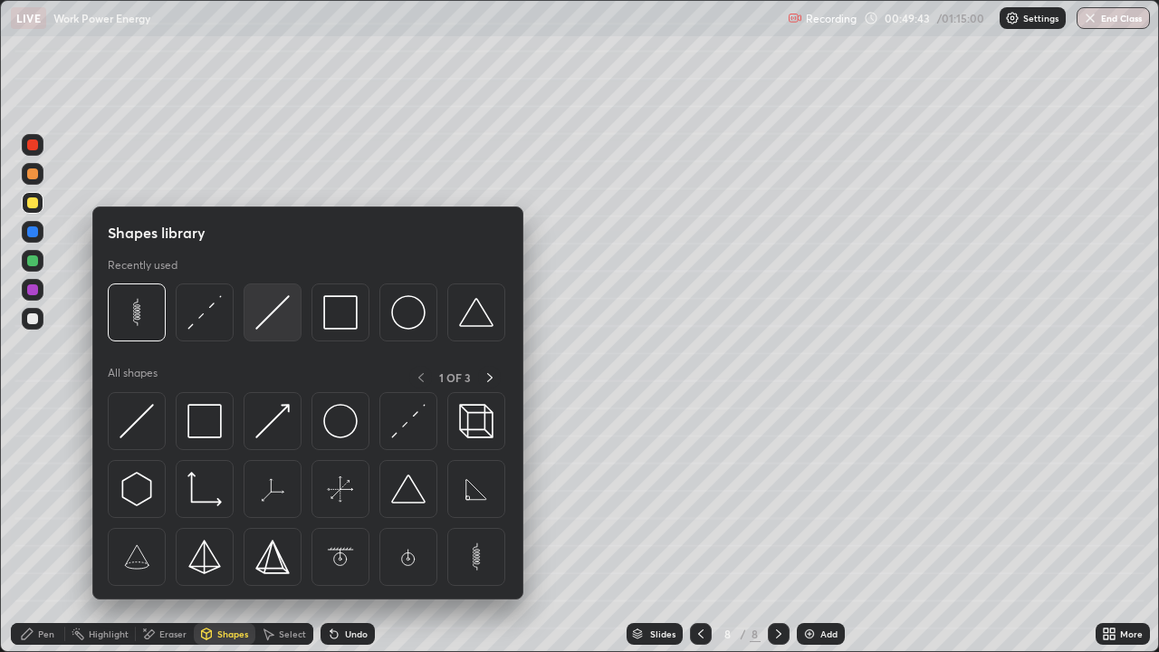
click at [276, 320] on img at bounding box center [272, 312] width 34 height 34
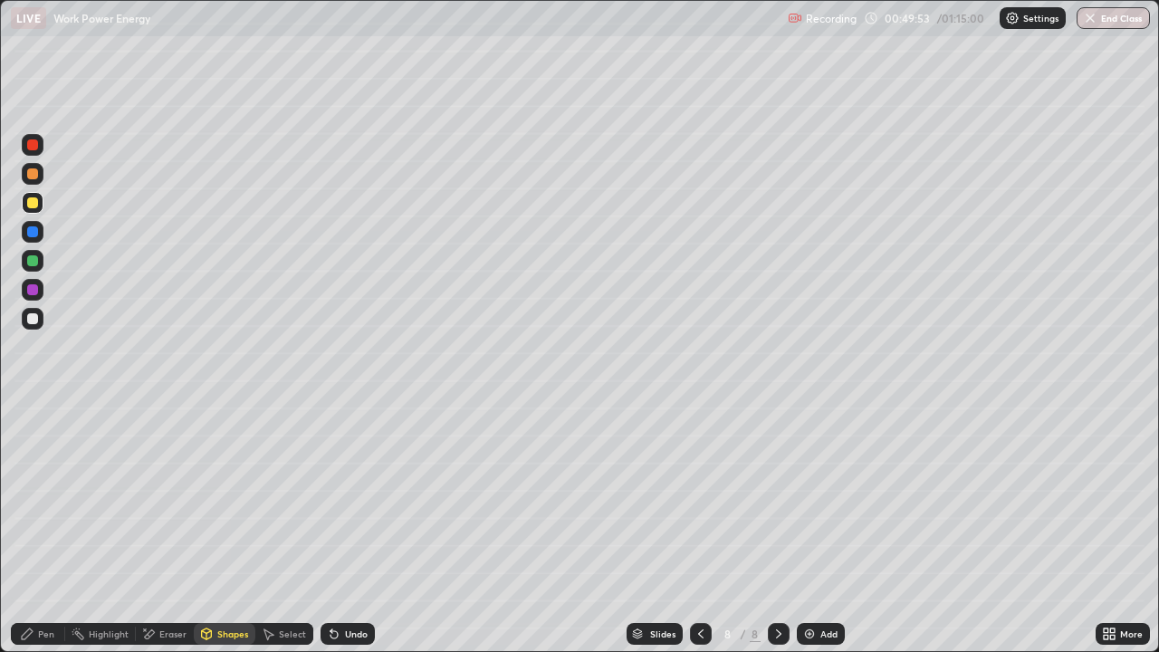
click at [232, 529] on div "Shapes" at bounding box center [232, 633] width 31 height 9
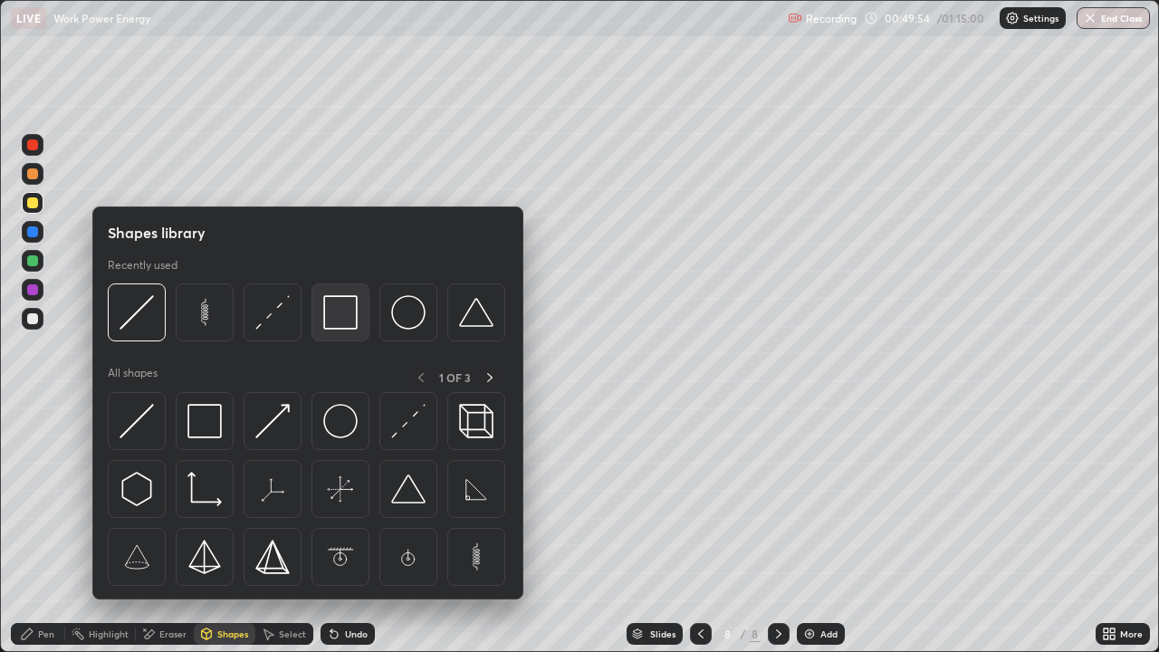
click at [331, 320] on img at bounding box center [340, 312] width 34 height 34
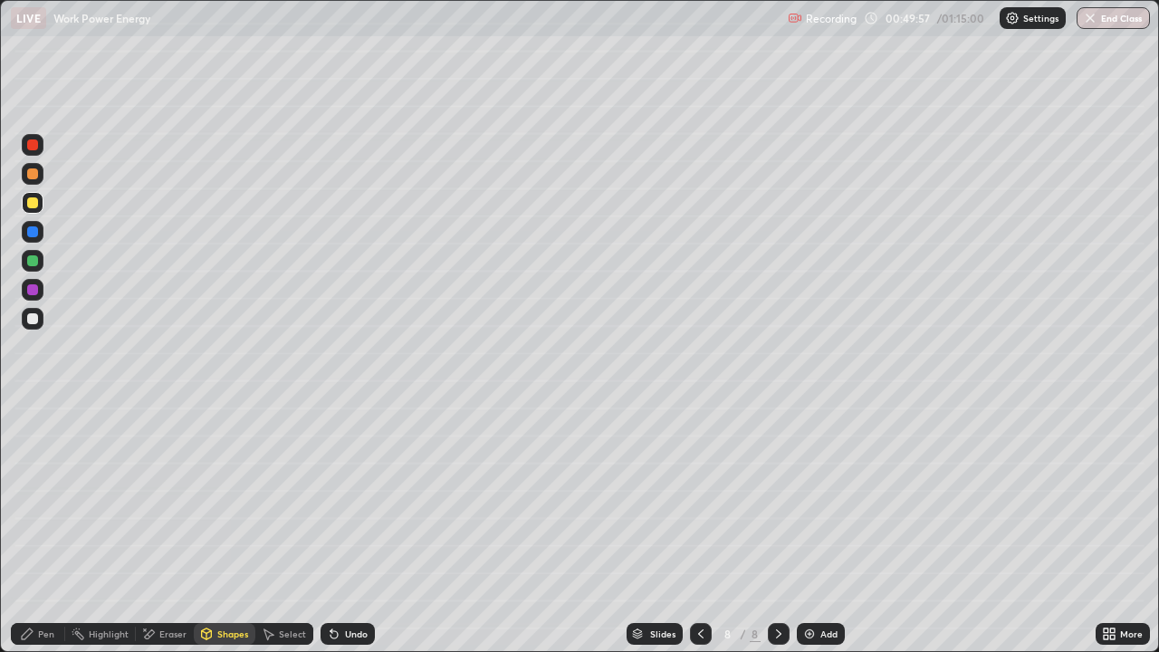
click at [225, 529] on div "Shapes" at bounding box center [232, 633] width 31 height 9
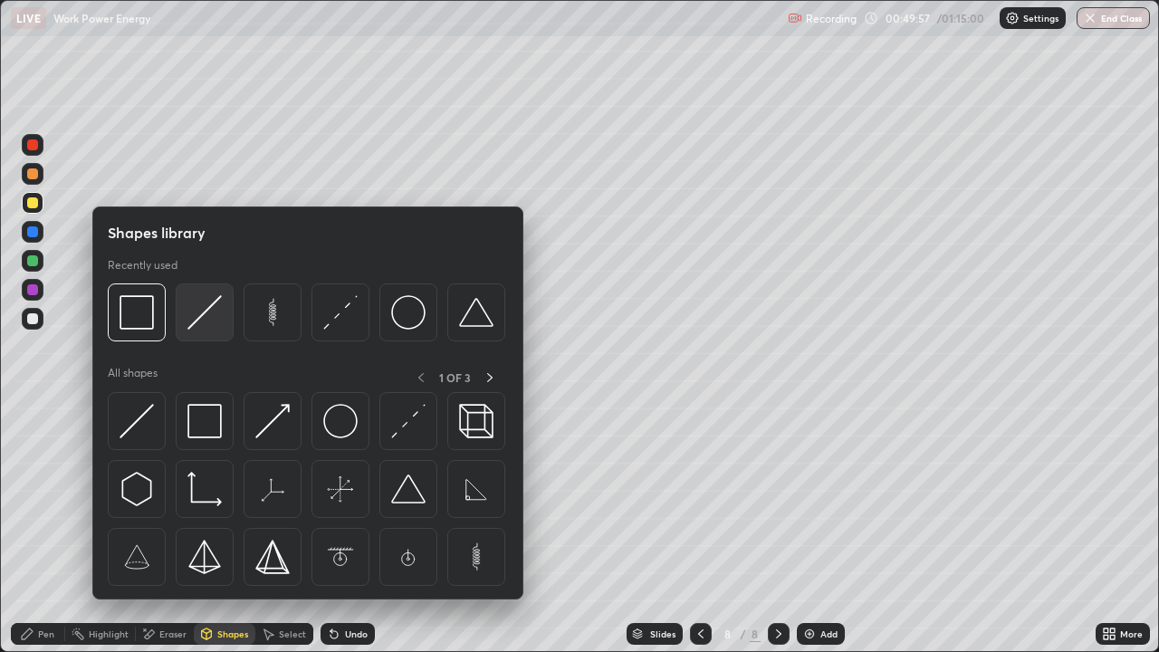
click at [211, 324] on img at bounding box center [204, 312] width 34 height 34
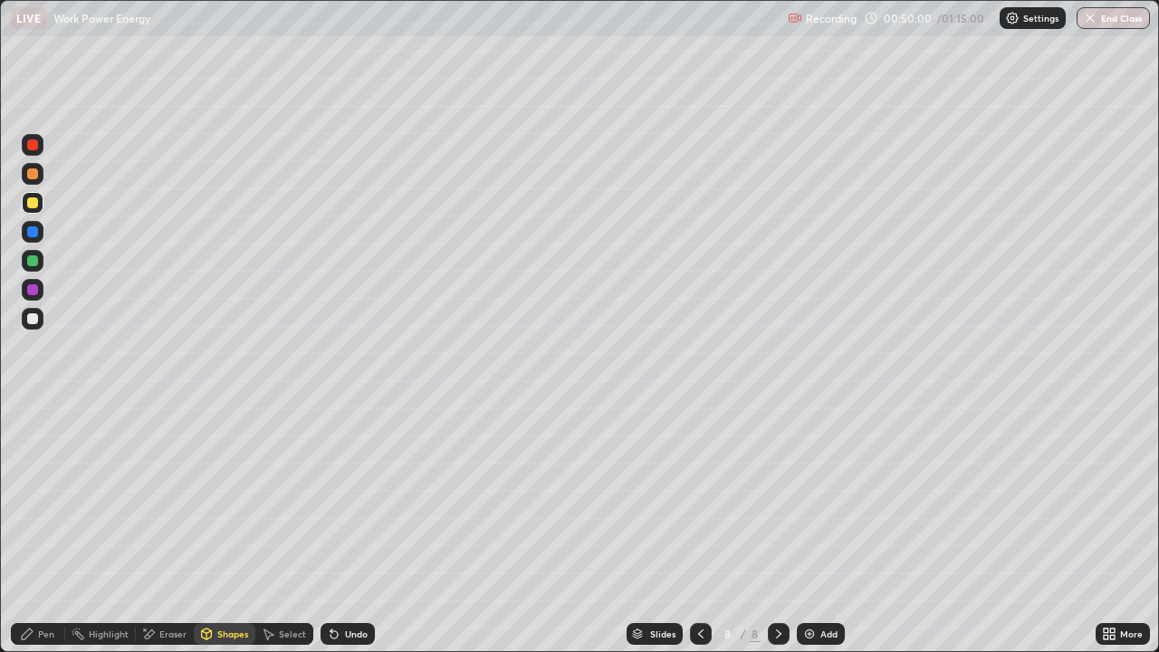
click at [347, 529] on div "Undo" at bounding box center [356, 633] width 23 height 9
click at [231, 529] on div "Shapes" at bounding box center [225, 634] width 62 height 22
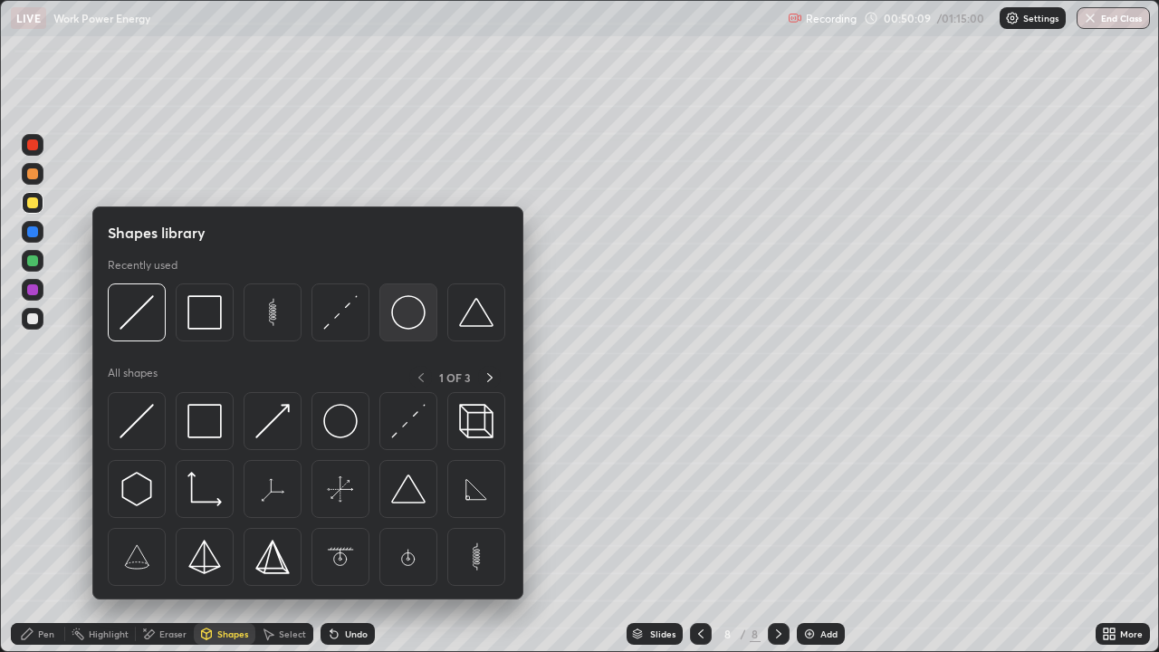
click at [395, 316] on img at bounding box center [408, 312] width 34 height 34
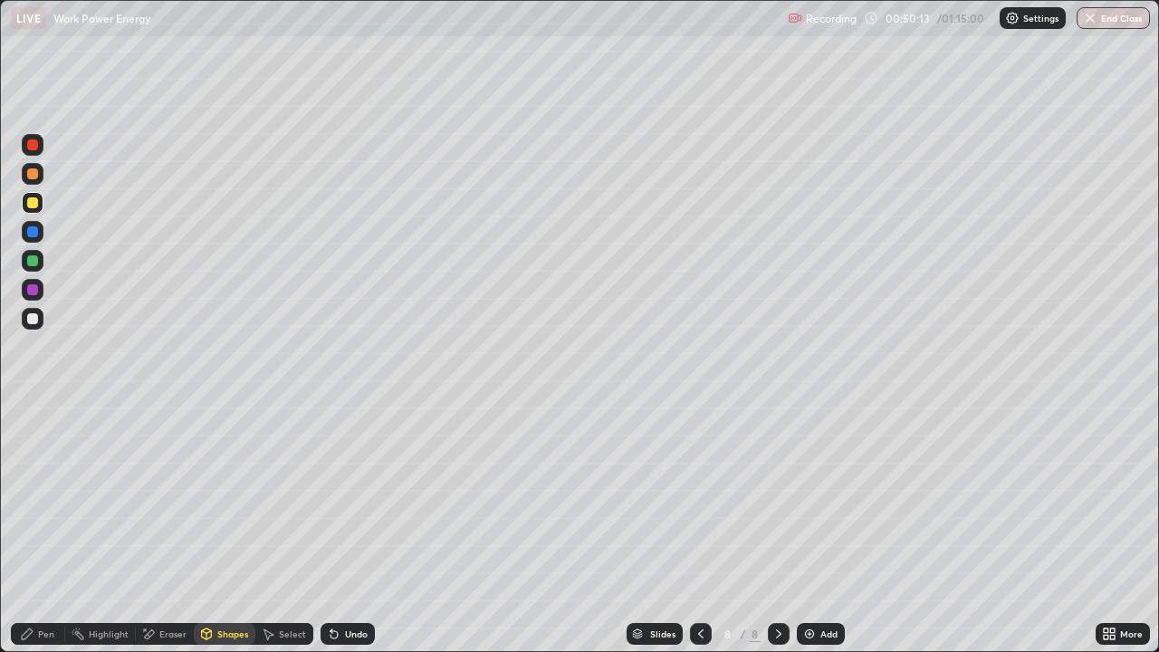
click at [46, 529] on div "Pen" at bounding box center [46, 633] width 16 height 9
click at [217, 529] on div "Shapes" at bounding box center [232, 633] width 31 height 9
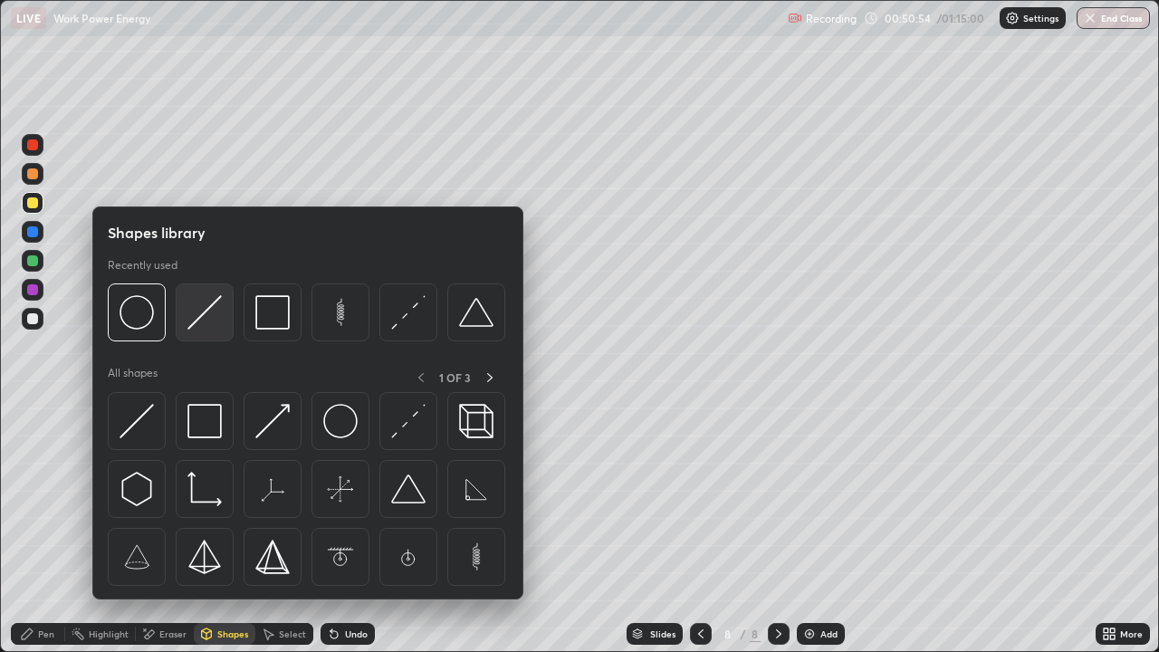
click at [202, 318] on img at bounding box center [204, 312] width 34 height 34
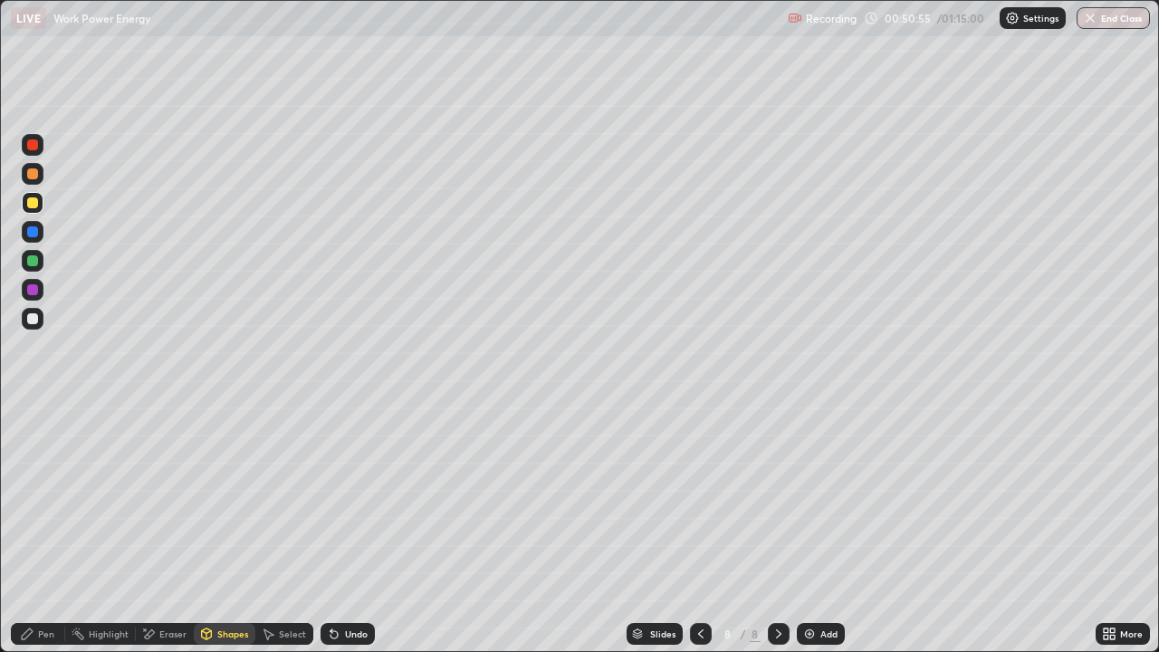
click at [33, 203] on div at bounding box center [32, 202] width 11 height 11
click at [38, 529] on div "Pen" at bounding box center [38, 634] width 54 height 22
click at [35, 317] on div at bounding box center [32, 318] width 11 height 11
click at [808, 529] on img at bounding box center [809, 633] width 14 height 14
click at [221, 529] on div "Shapes" at bounding box center [225, 634] width 62 height 22
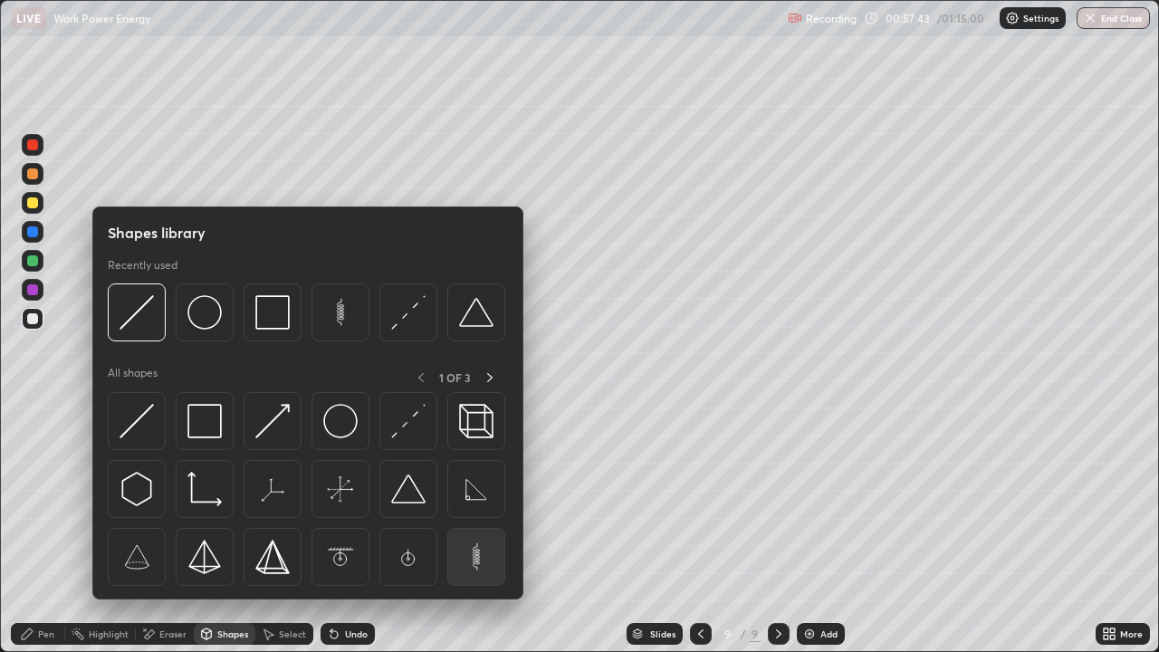
click at [473, 529] on img at bounding box center [476, 557] width 34 height 34
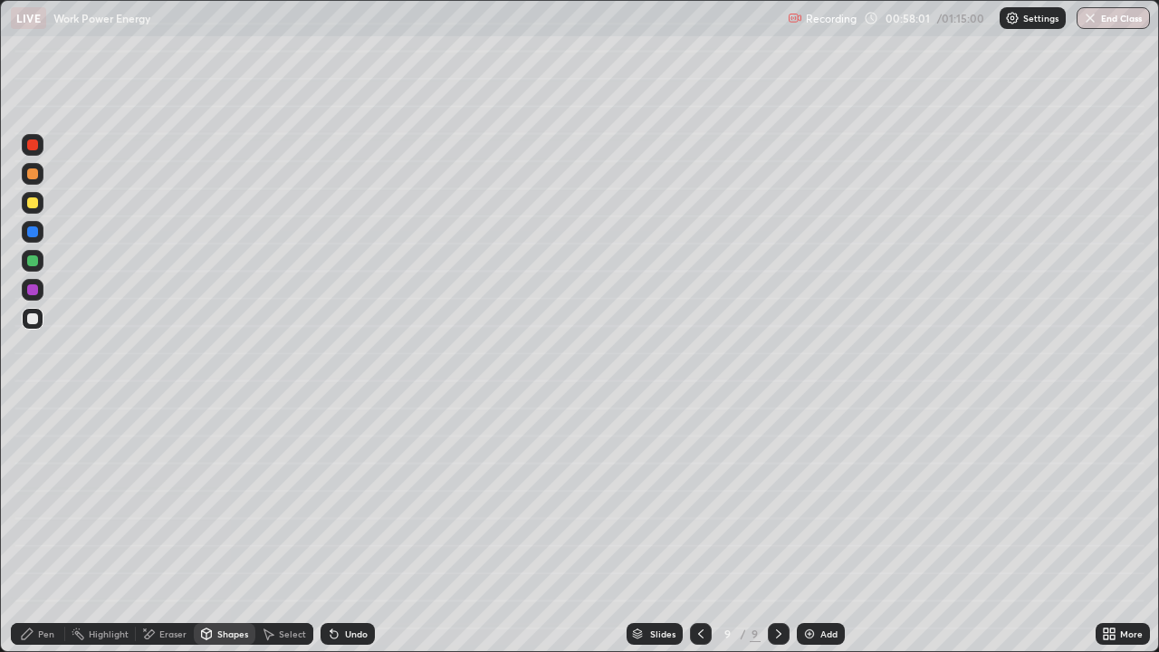
click at [355, 529] on div "Undo" at bounding box center [356, 633] width 23 height 9
click at [44, 529] on div "Pen" at bounding box center [46, 633] width 16 height 9
click at [166, 529] on div "Eraser" at bounding box center [165, 634] width 58 height 22
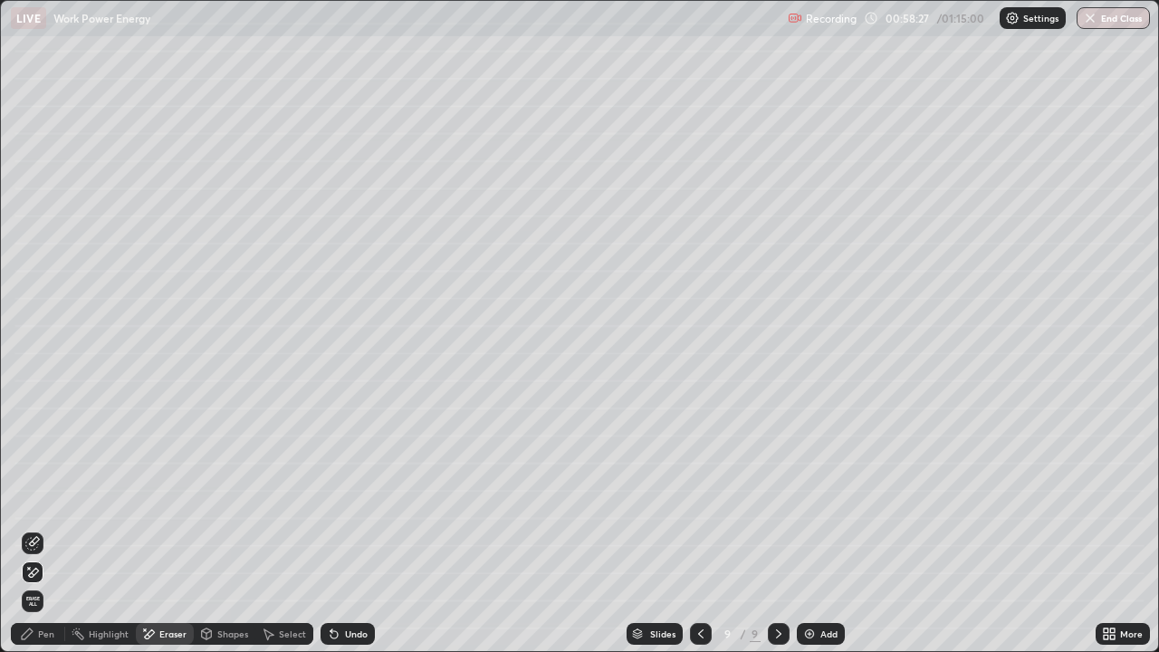
click at [346, 529] on div "Undo" at bounding box center [347, 634] width 54 height 22
click at [38, 529] on icon at bounding box center [32, 543] width 14 height 14
click at [214, 529] on div "Shapes" at bounding box center [225, 634] width 62 height 22
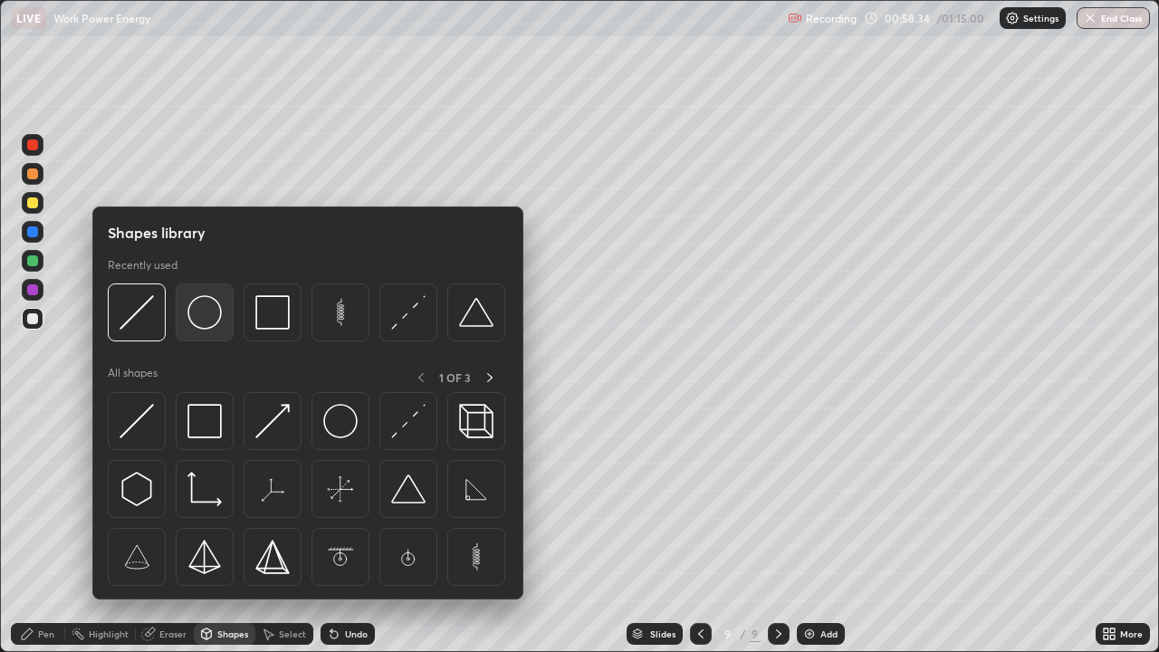
click at [201, 317] on img at bounding box center [204, 312] width 34 height 34
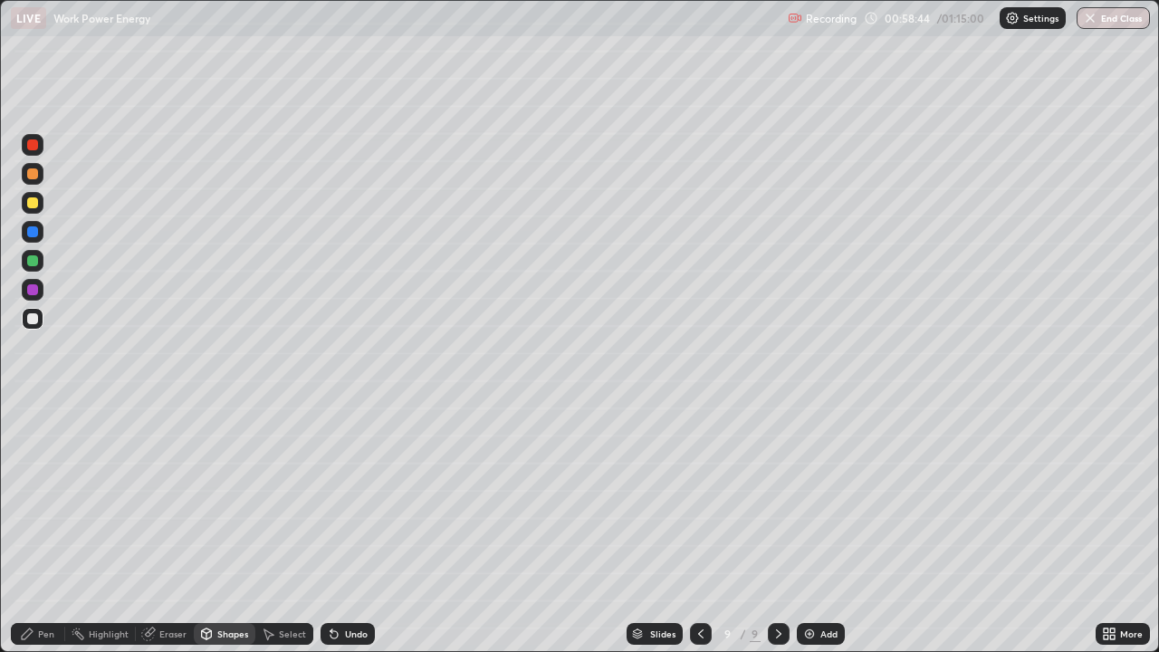
click at [161, 529] on div "Eraser" at bounding box center [172, 633] width 27 height 9
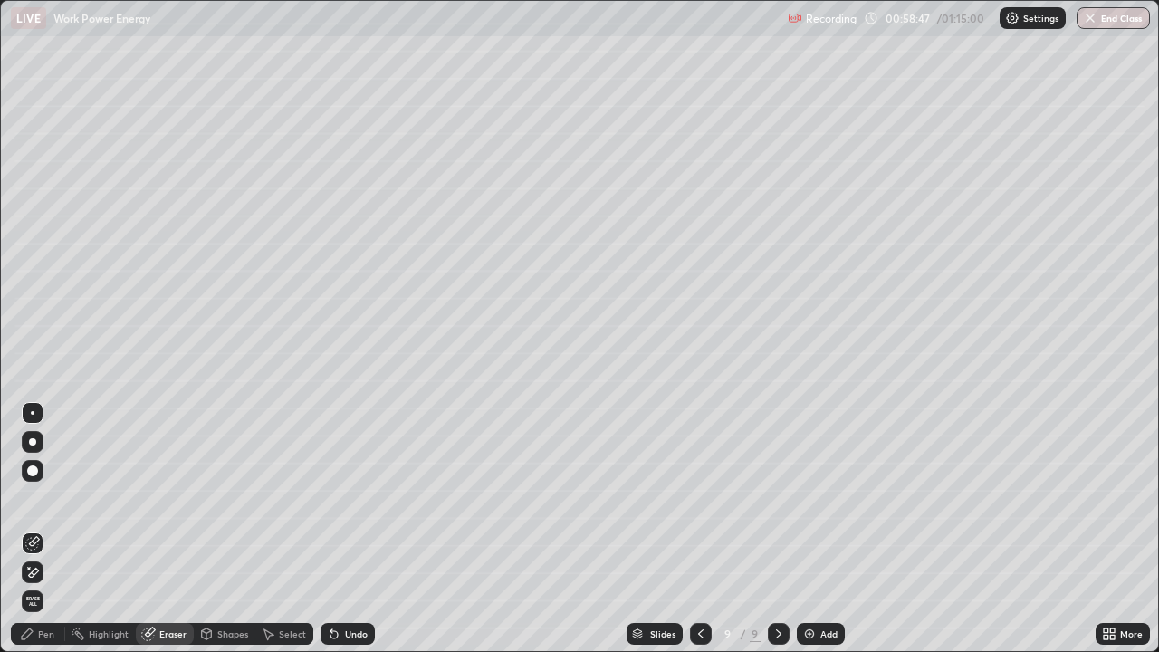
click at [219, 529] on div "Shapes" at bounding box center [232, 633] width 31 height 9
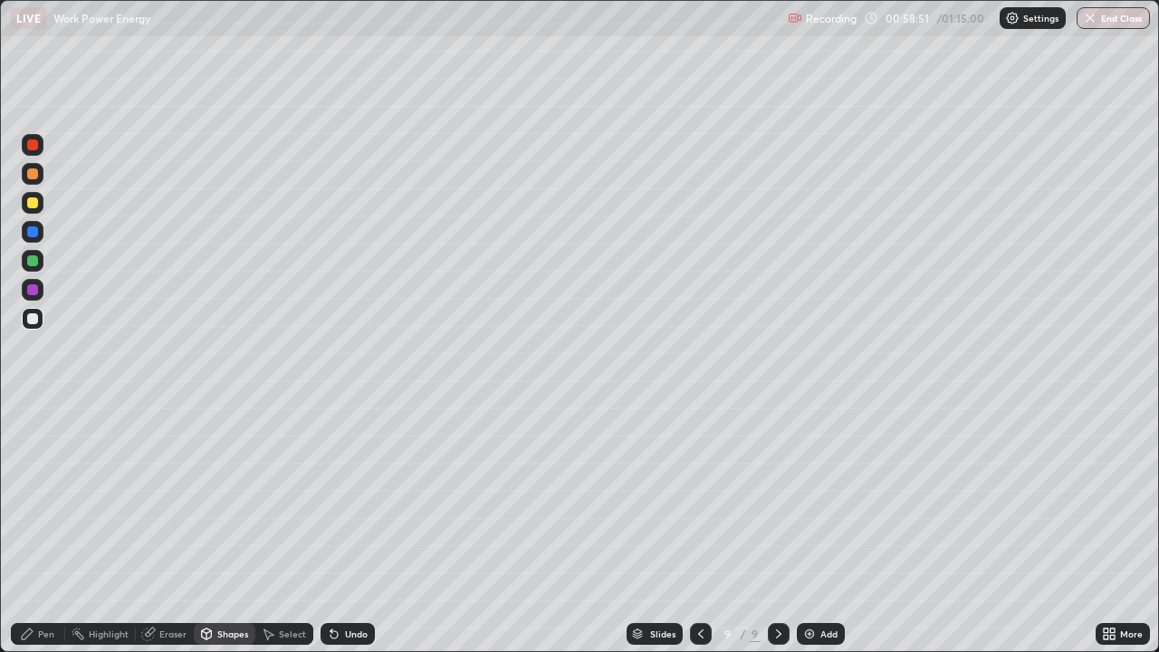
click at [352, 529] on div "Undo" at bounding box center [347, 634] width 54 height 22
click at [44, 529] on div "Pen" at bounding box center [38, 634] width 54 height 22
click at [808, 529] on img at bounding box center [809, 633] width 14 height 14
click at [231, 529] on div "Shapes" at bounding box center [232, 633] width 31 height 9
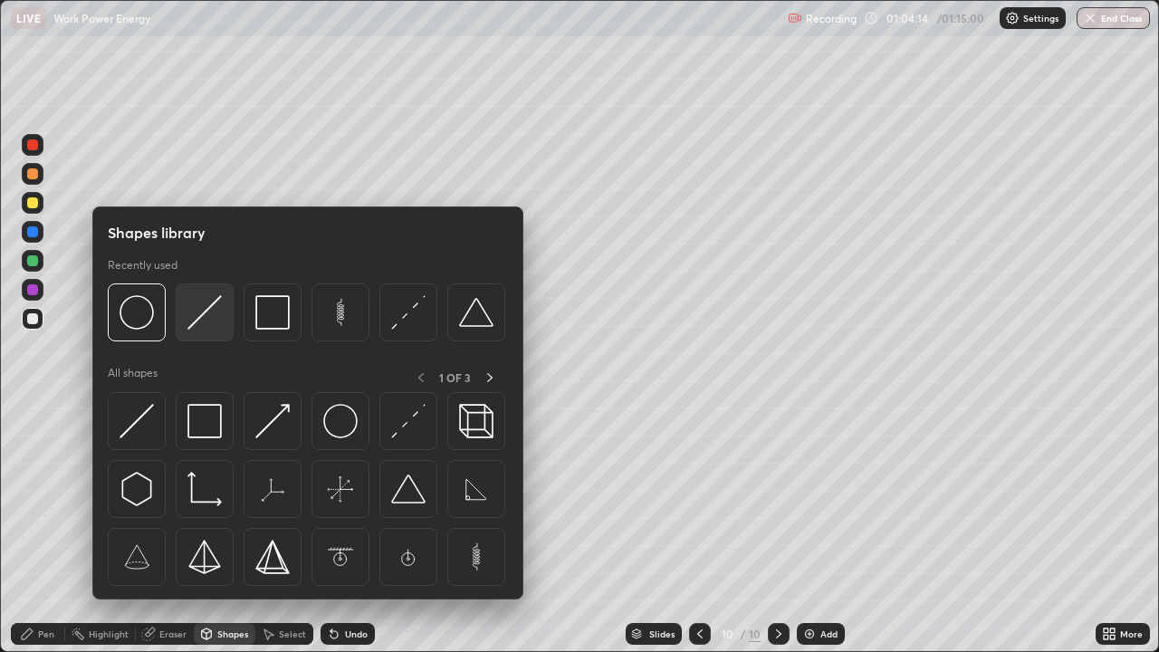
click at [213, 322] on img at bounding box center [204, 312] width 34 height 34
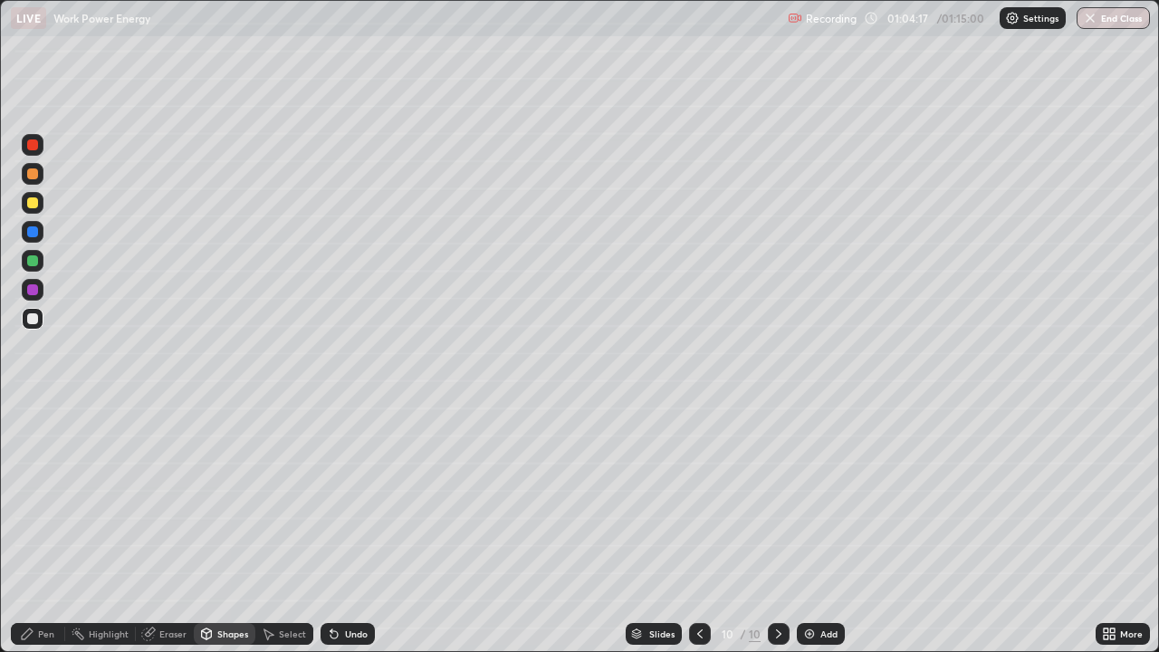
click at [226, 529] on div "Shapes" at bounding box center [232, 633] width 31 height 9
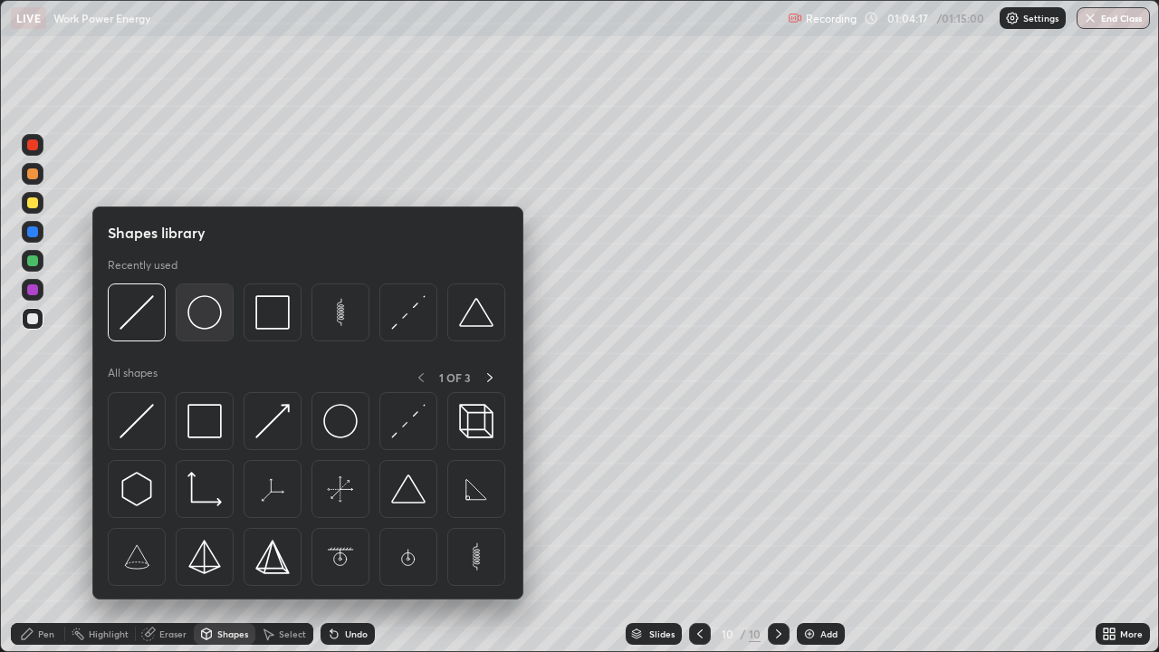
click at [207, 318] on img at bounding box center [204, 312] width 34 height 34
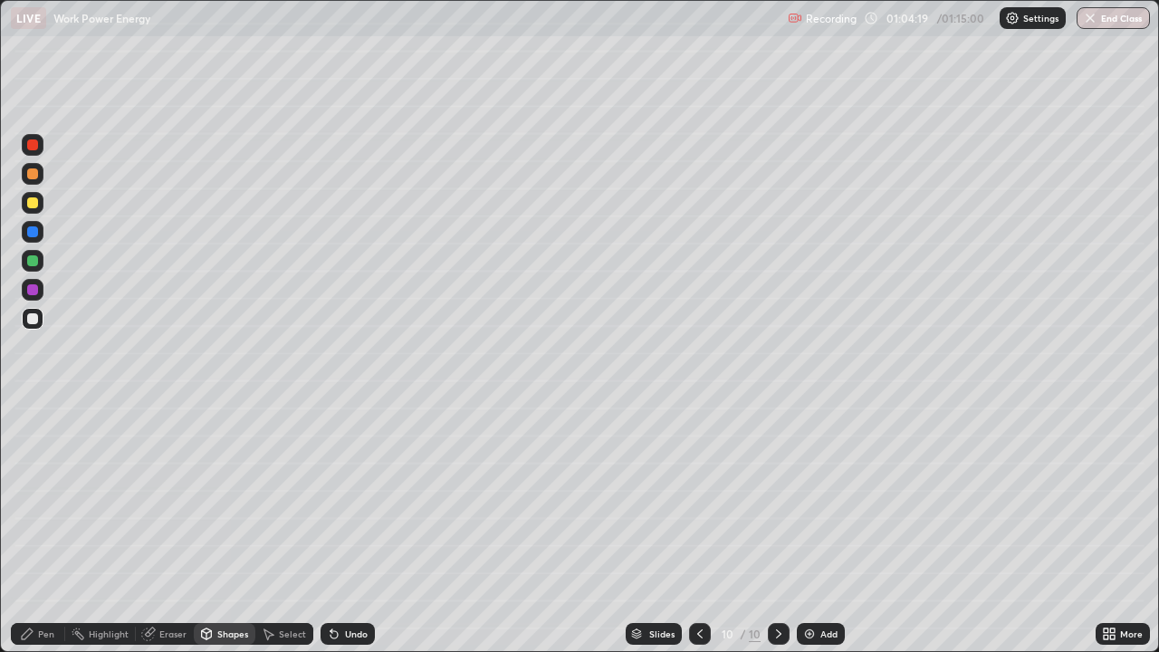
click at [229, 529] on div "Shapes" at bounding box center [225, 634] width 62 height 22
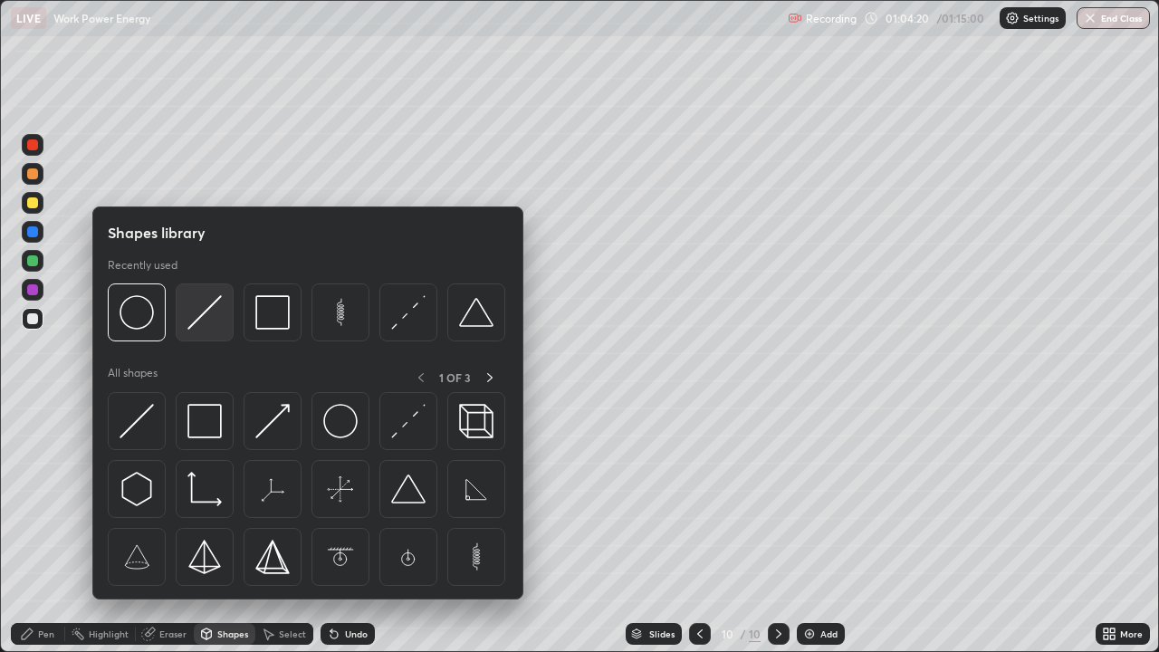
click at [206, 323] on img at bounding box center [204, 312] width 34 height 34
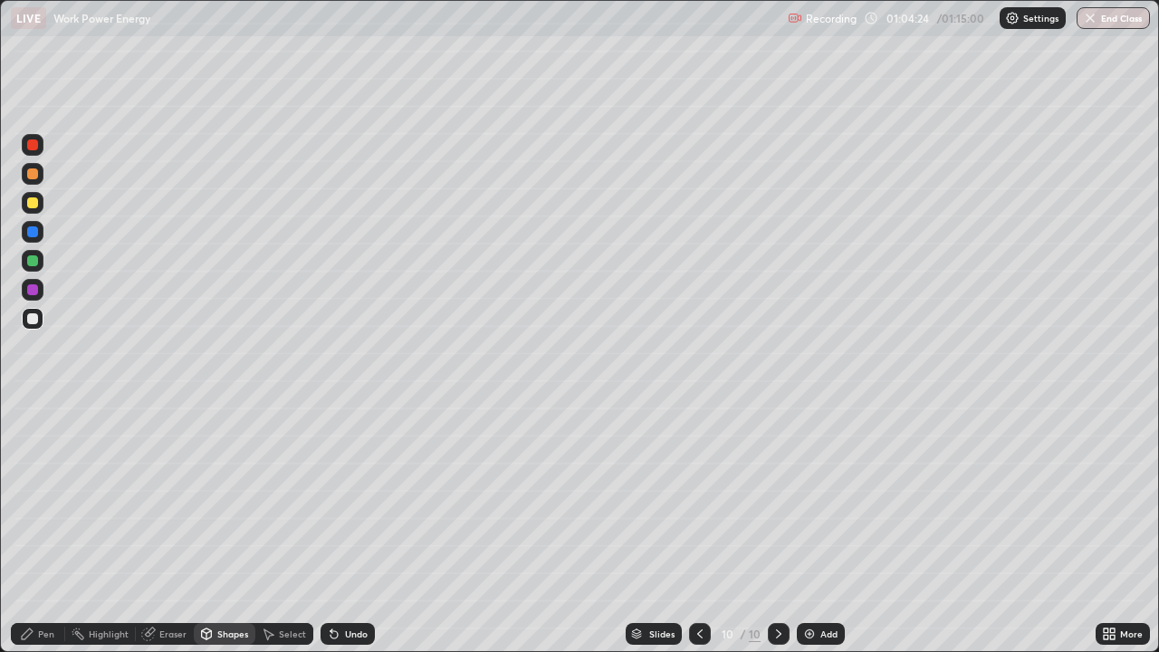
click at [230, 529] on div "Shapes" at bounding box center [232, 633] width 31 height 9
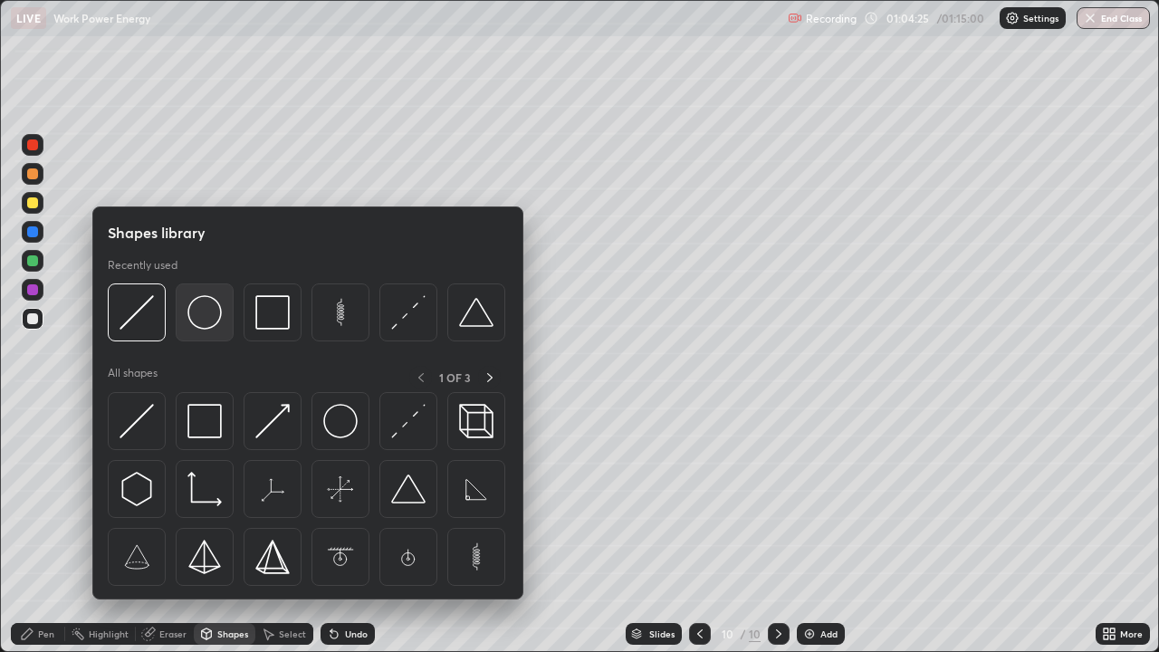
click at [216, 318] on img at bounding box center [204, 312] width 34 height 34
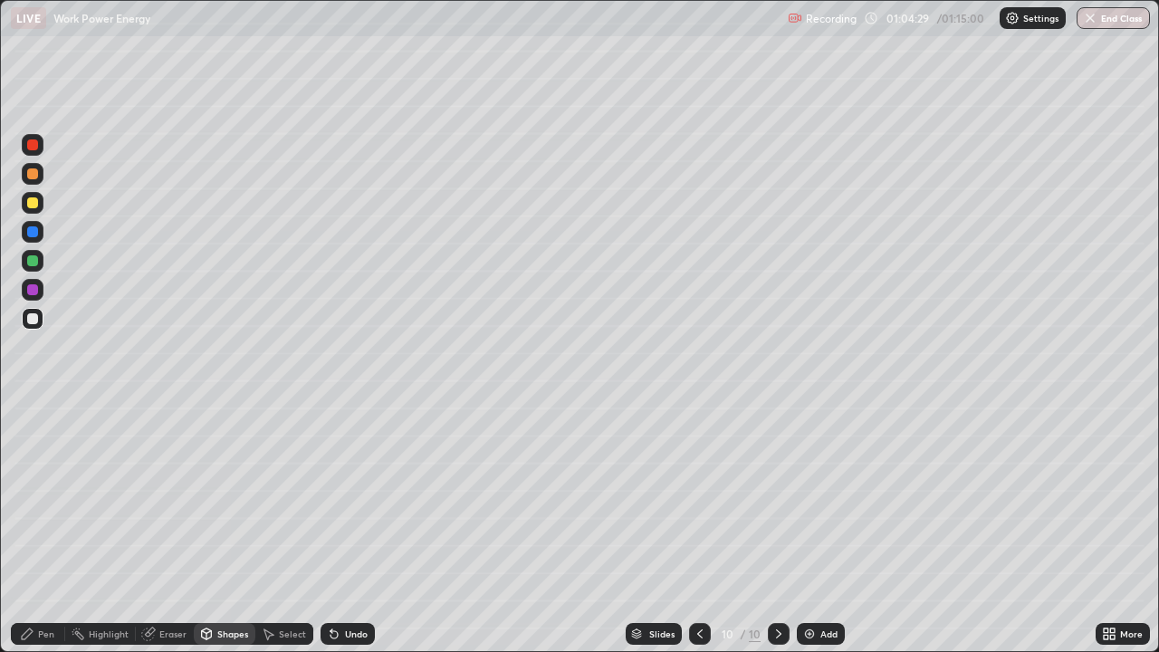
click at [46, 529] on div "Pen" at bounding box center [46, 633] width 16 height 9
click at [225, 529] on div "Shapes" at bounding box center [232, 633] width 31 height 9
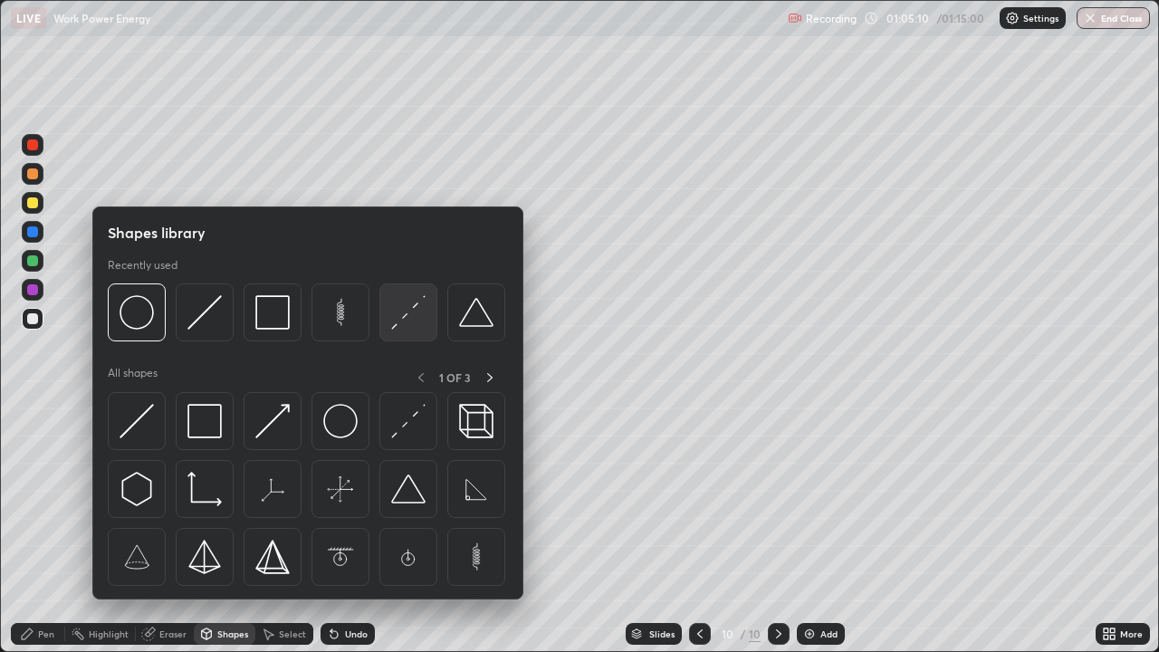
click at [402, 315] on img at bounding box center [408, 312] width 34 height 34
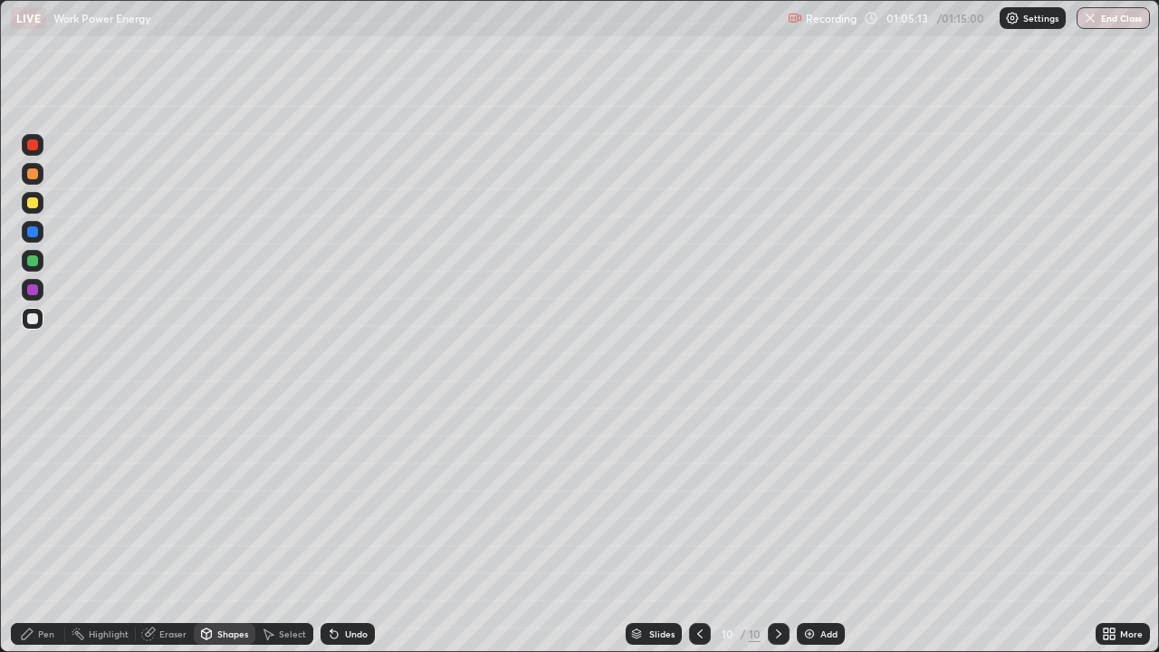
click at [46, 529] on div "Pen" at bounding box center [46, 633] width 16 height 9
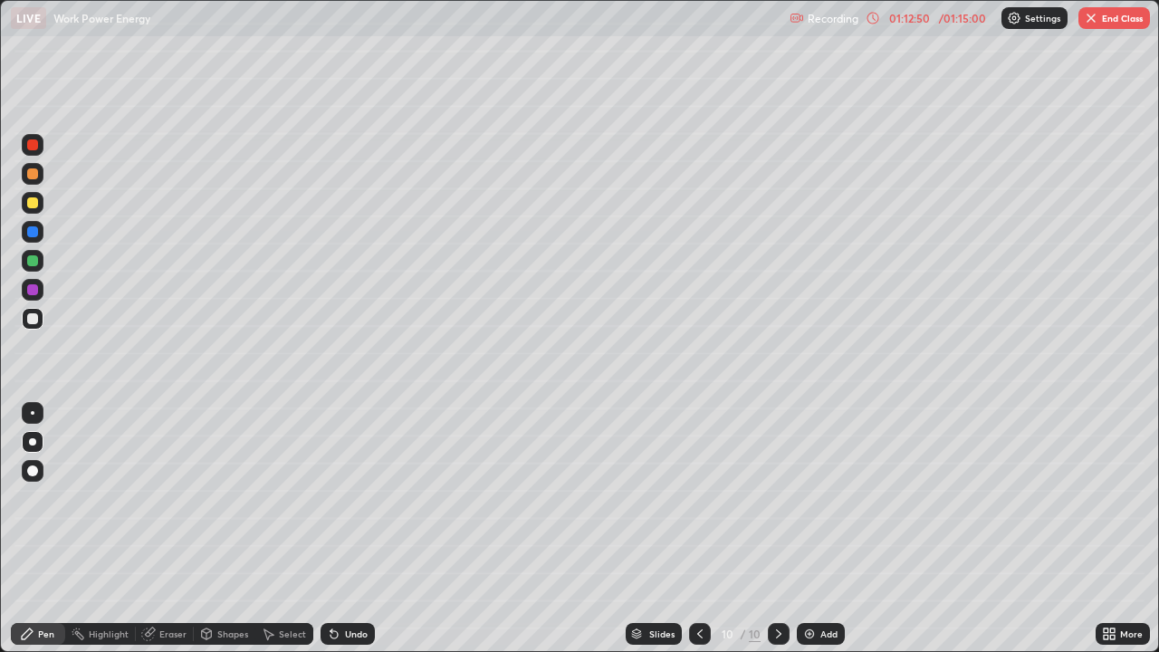
click at [1116, 18] on button "End Class" at bounding box center [1114, 18] width 72 height 22
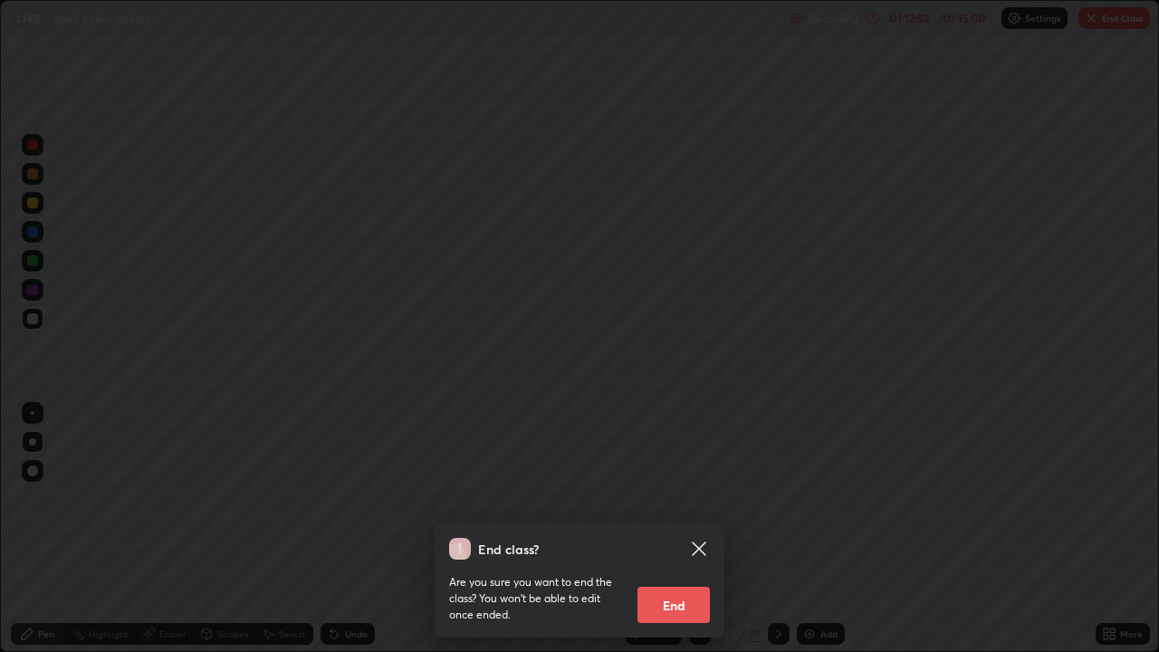
click at [683, 529] on button "End" at bounding box center [673, 605] width 72 height 36
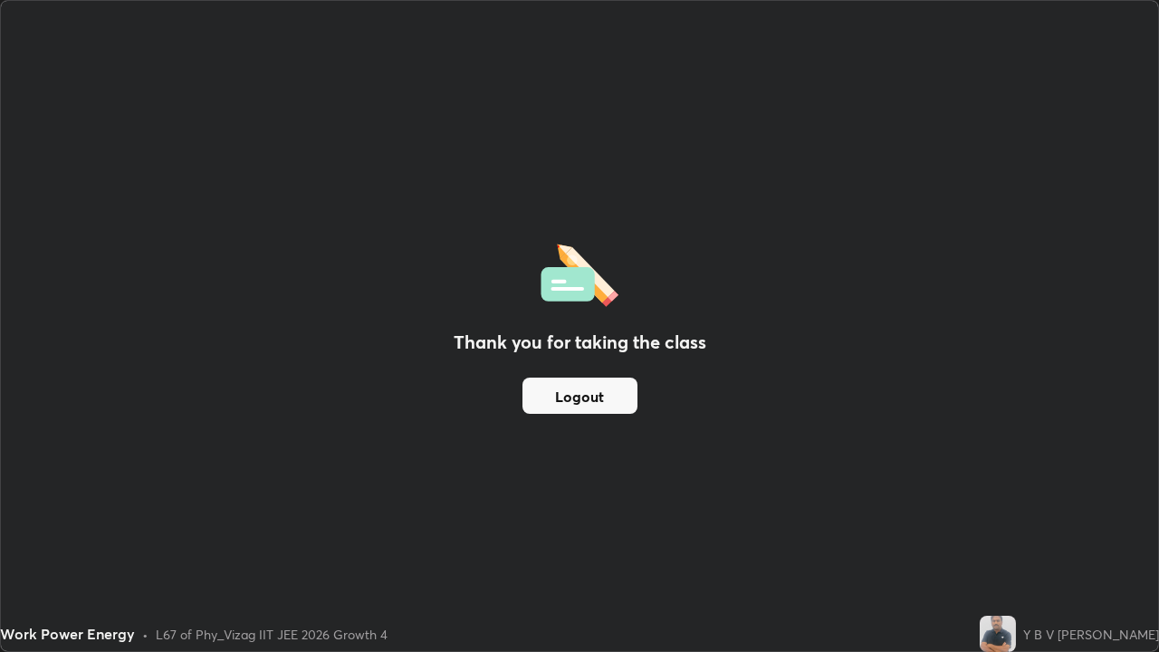
click at [616, 390] on button "Logout" at bounding box center [579, 396] width 115 height 36
